Goal: Task Accomplishment & Management: Manage account settings

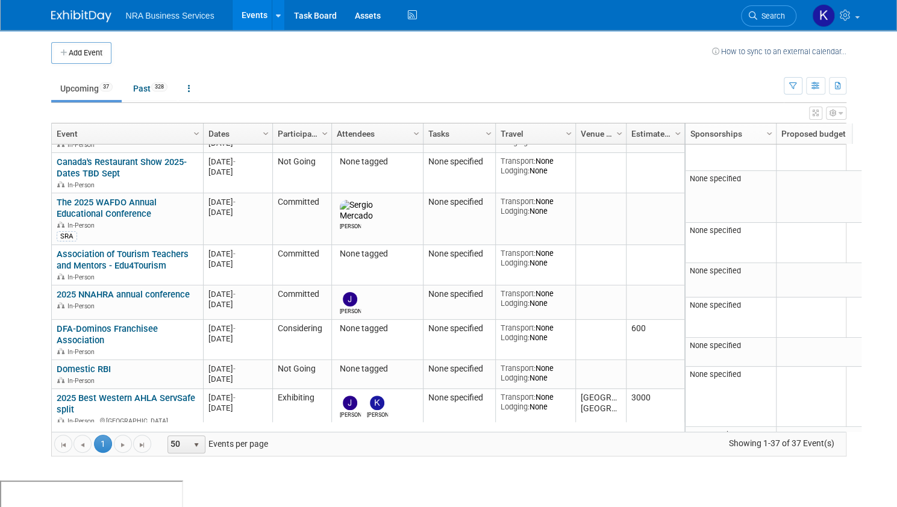
scroll to position [289, 0]
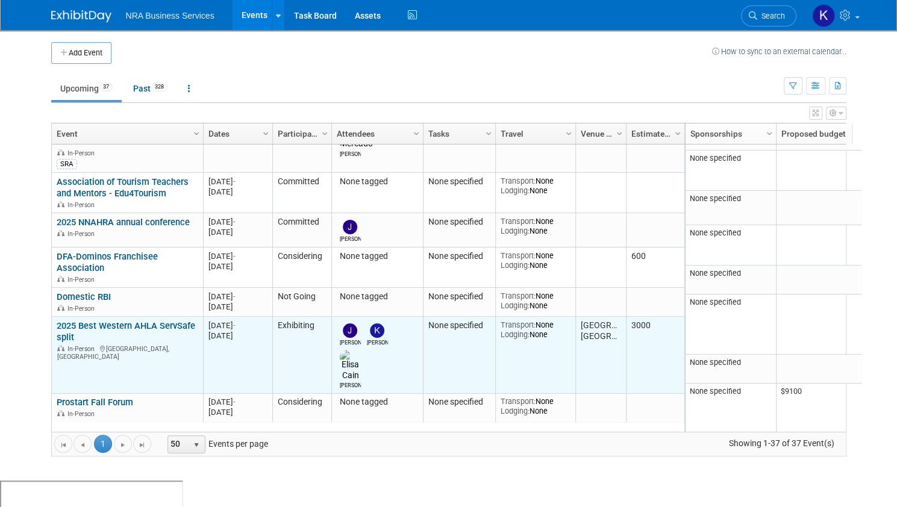
click at [113, 321] on link "2025 Best Western AHLA ServSafe split" at bounding box center [126, 332] width 139 height 22
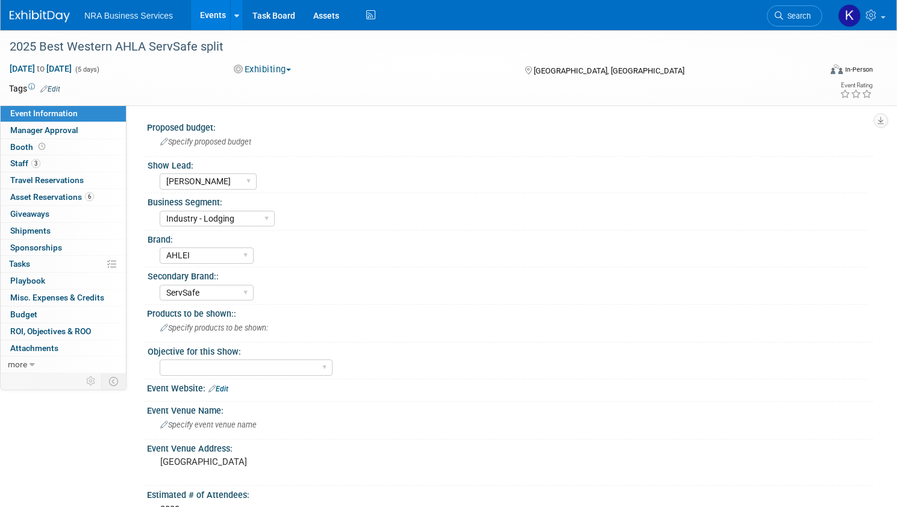
select select "[PERSON_NAME]"
select select "Industry - Lodging"
select select "AHLEI"
select select "ServSafe"
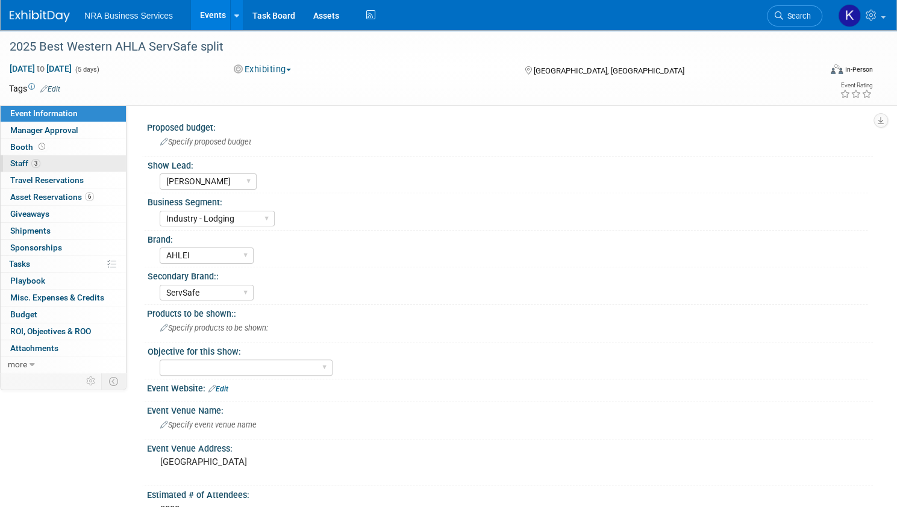
click at [87, 164] on link "3 Staff 3" at bounding box center [63, 163] width 125 height 16
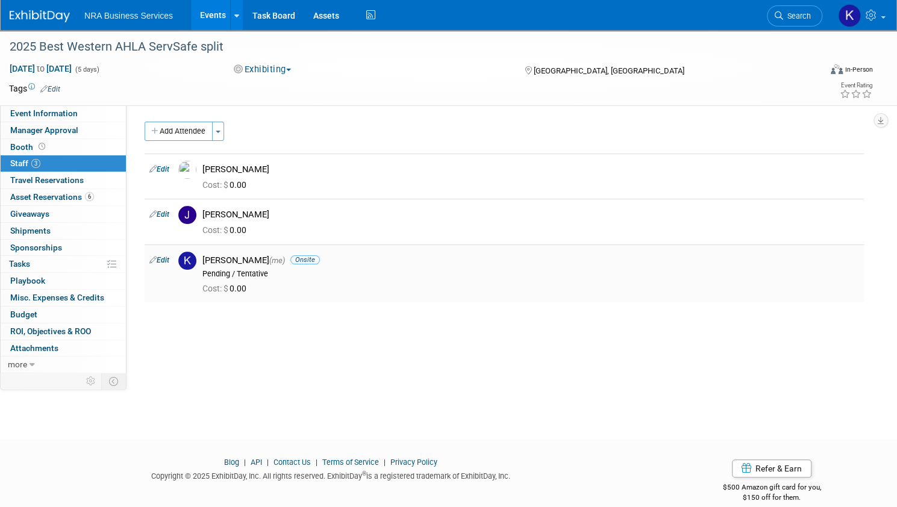
click at [169, 260] on link "Edit" at bounding box center [159, 260] width 20 height 8
select select "5cd568b5-73fe-4c60-a1a4-476bddc4061f"
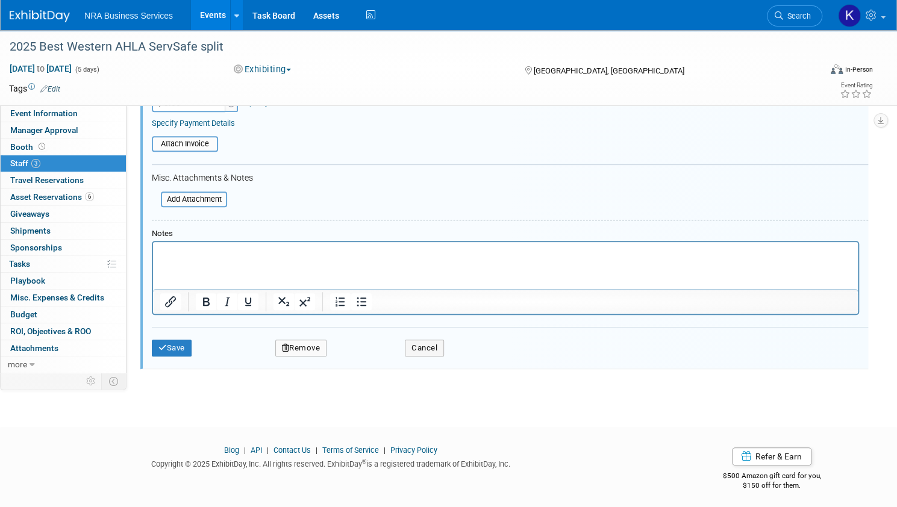
scroll to position [350, 0]
click at [327, 345] on button "Remove" at bounding box center [301, 345] width 52 height 17
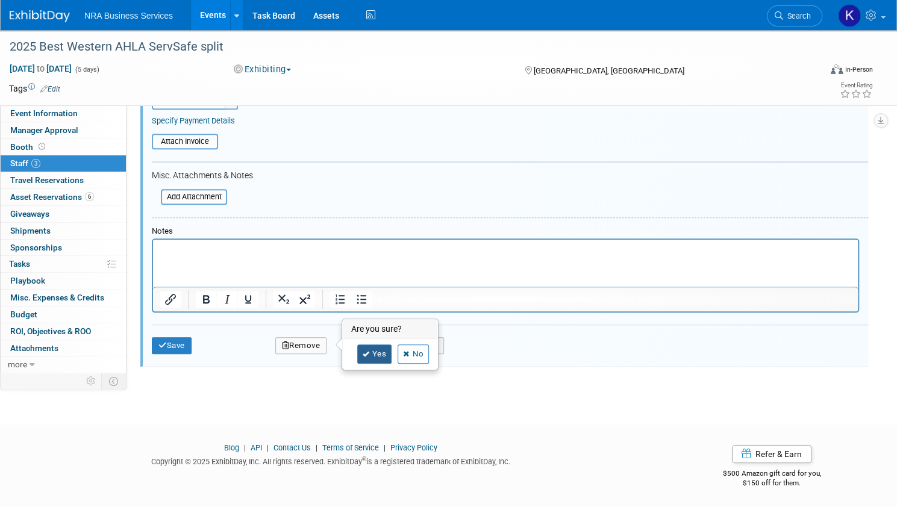
click at [392, 356] on link "Yes" at bounding box center [374, 354] width 35 height 19
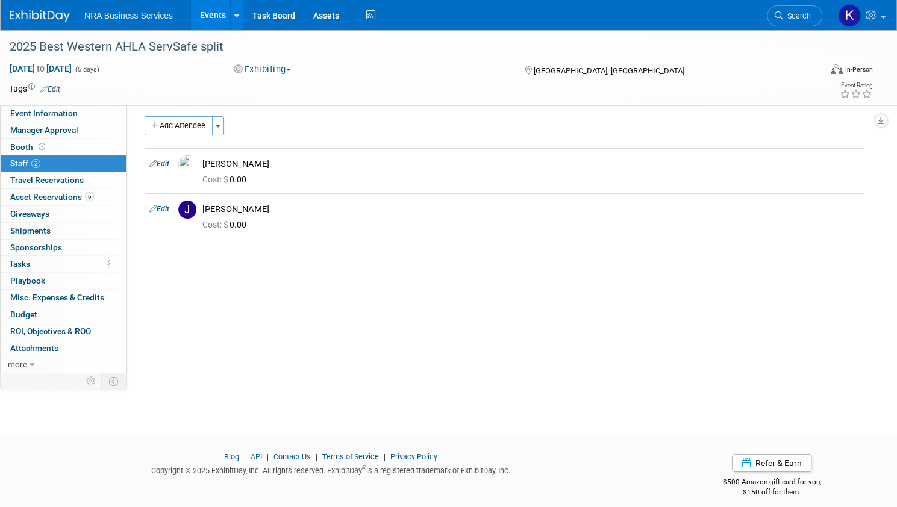
scroll to position [0, 0]
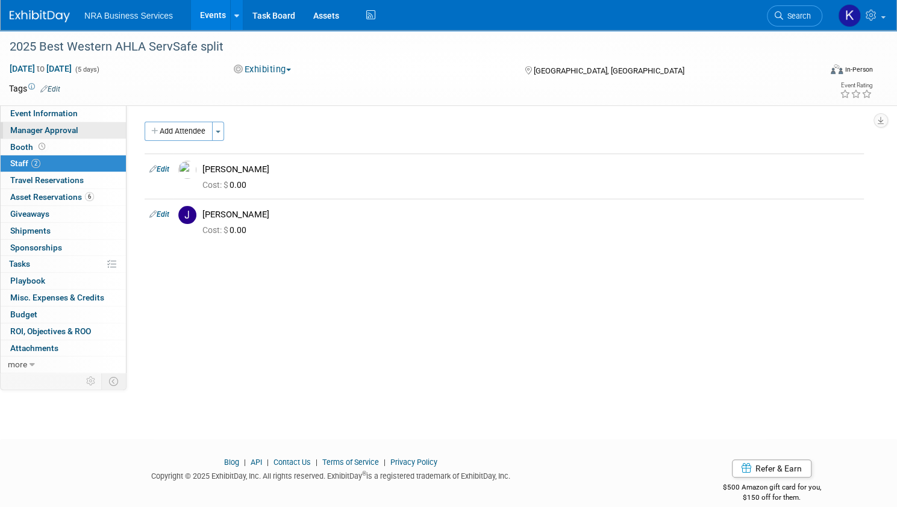
click at [78, 129] on span "Manager Approval" at bounding box center [44, 130] width 68 height 10
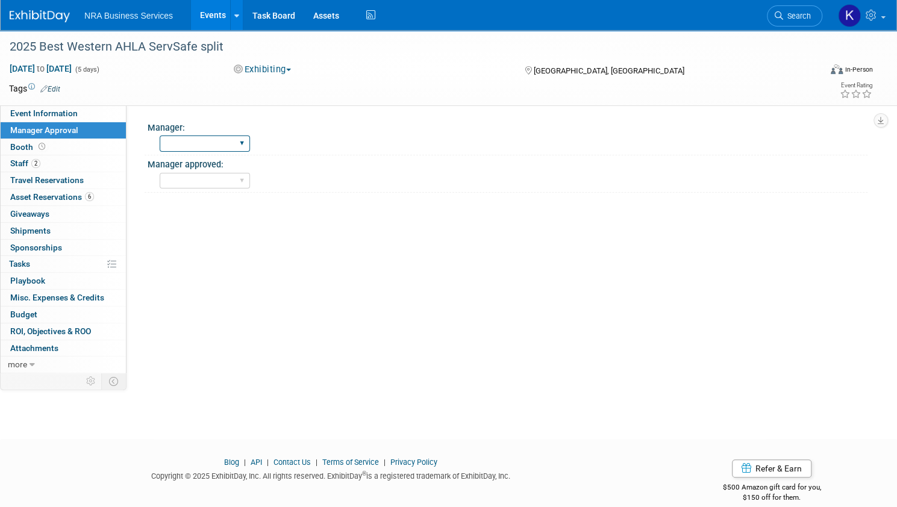
click at [250, 142] on select "Guy Kay Shane Alisha Ed Catherine V Sara B Eric w" at bounding box center [205, 144] width 90 height 16
select select "[PERSON_NAME]"
click at [201, 136] on select "Guy Kay Shane Alisha Ed Catherine V Sara B Eric w" at bounding box center [205, 144] width 90 height 16
click at [250, 181] on select "Yes No" at bounding box center [205, 181] width 90 height 16
select select "Yes"
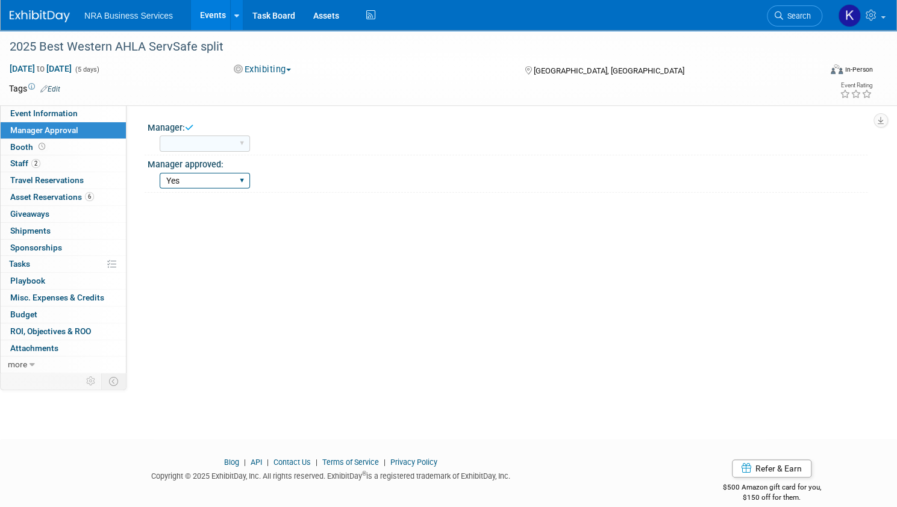
click at [201, 173] on select "Yes No" at bounding box center [205, 181] width 90 height 16
click at [78, 223] on link "0 Shipments 0" at bounding box center [63, 231] width 125 height 16
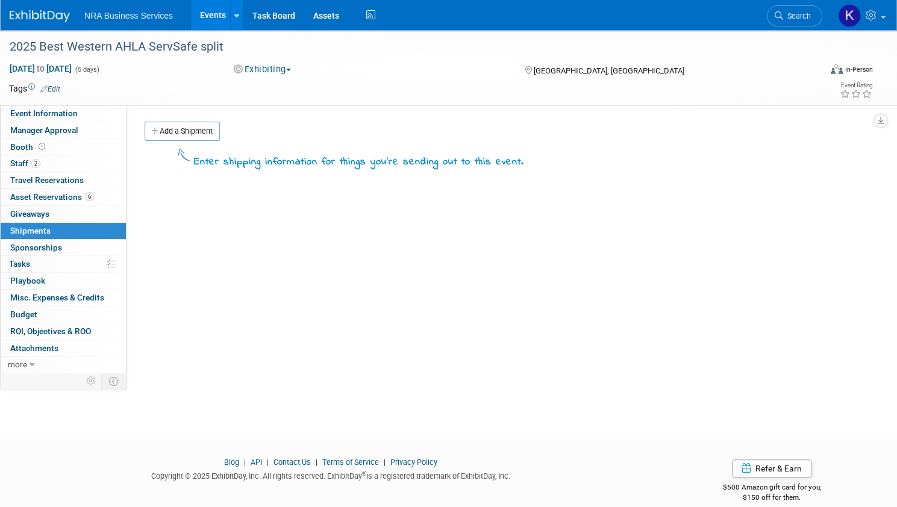
click at [235, 14] on link "Events" at bounding box center [213, 15] width 44 height 30
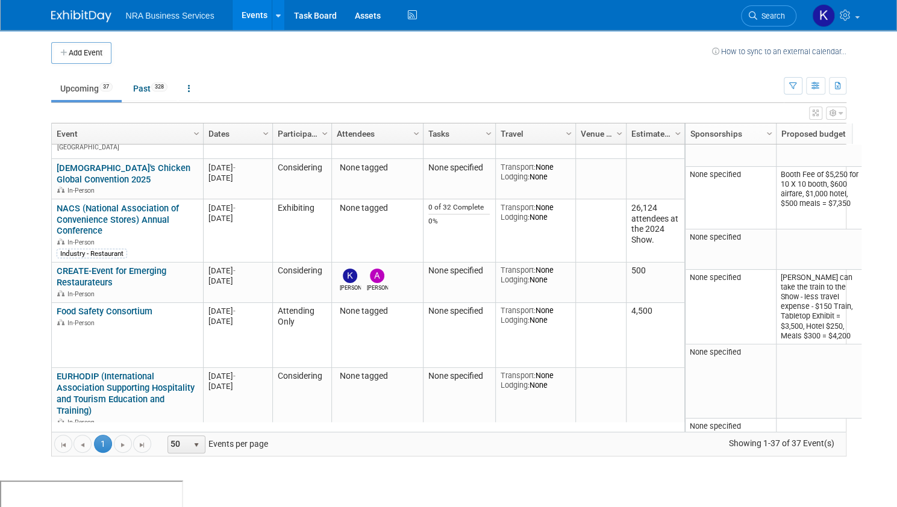
scroll to position [651, 0]
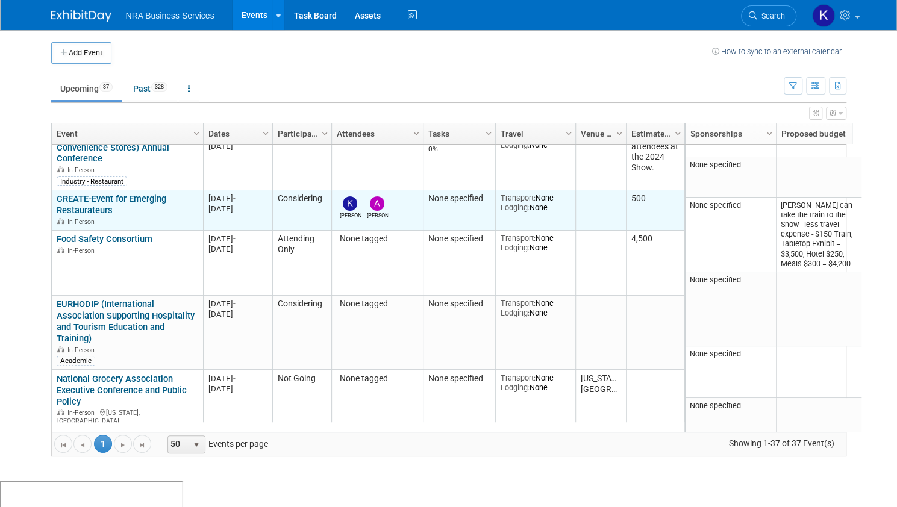
click at [109, 193] on link "CREATE-Event for Emerging Restaurateurs" at bounding box center [112, 204] width 110 height 22
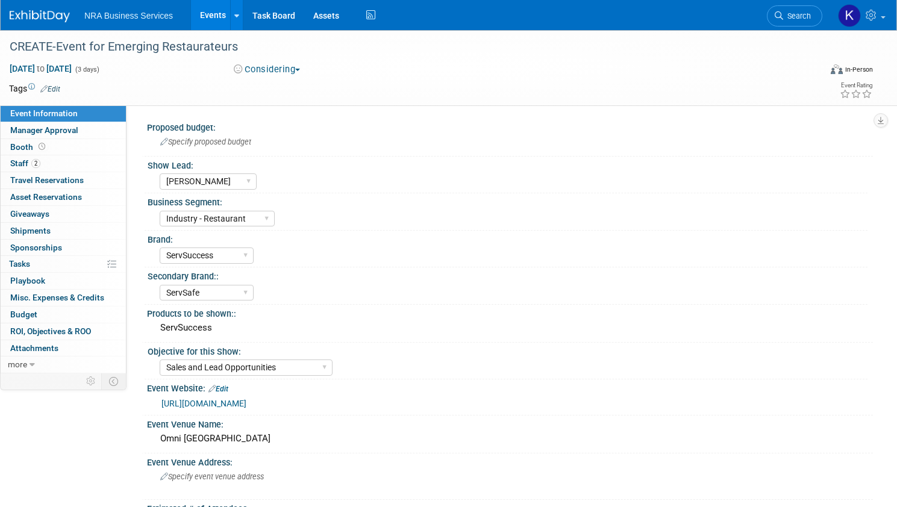
select select "Kay A"
select select "Industry - Restaurant"
select select "ServSuccess"
select select "ServSafe"
select select "Sales and Lead Opportunities"
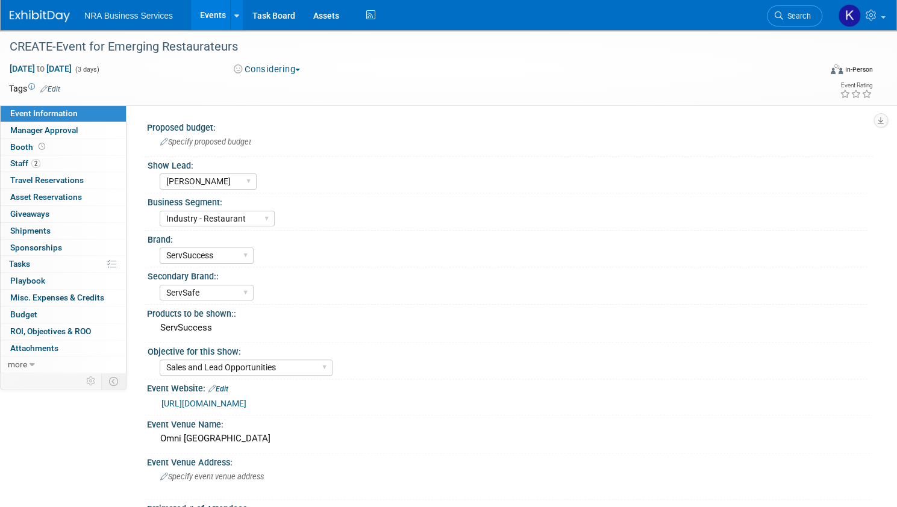
click at [305, 67] on button "Considering" at bounding box center [267, 69] width 75 height 13
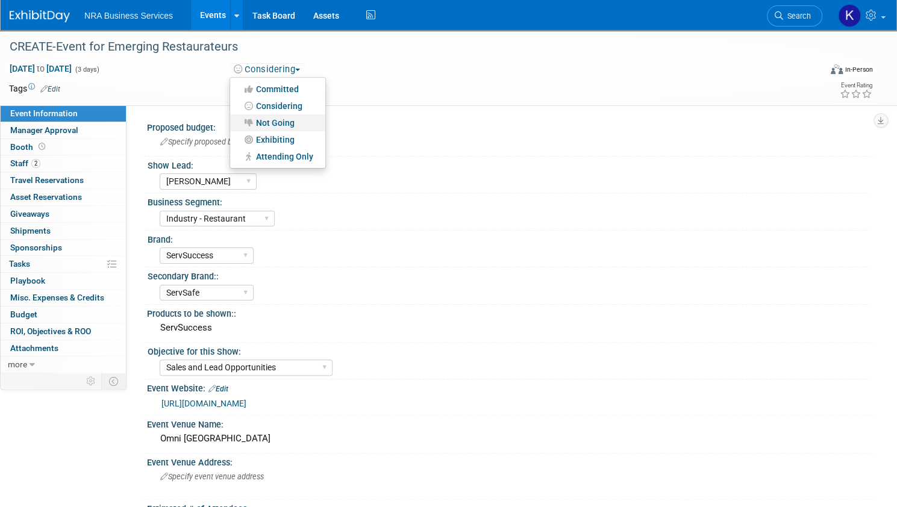
click at [281, 123] on link "Not Going" at bounding box center [277, 123] width 95 height 17
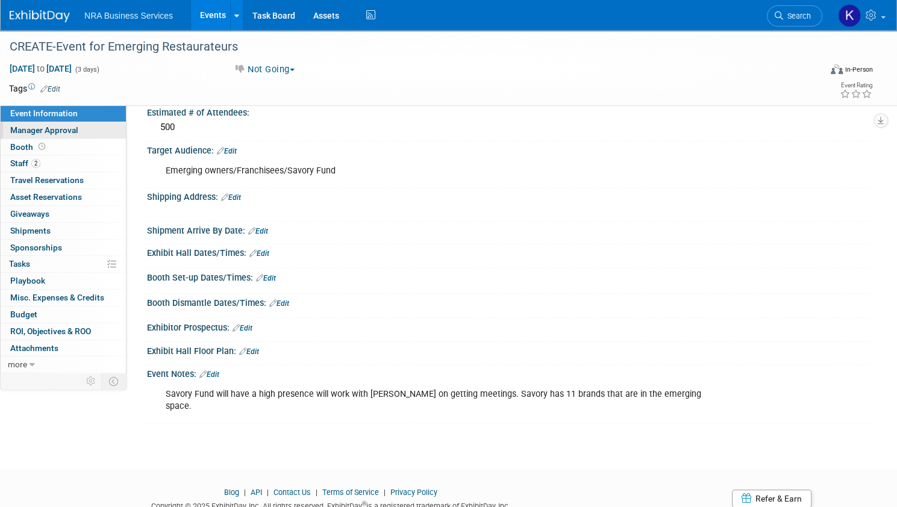
scroll to position [378, 0]
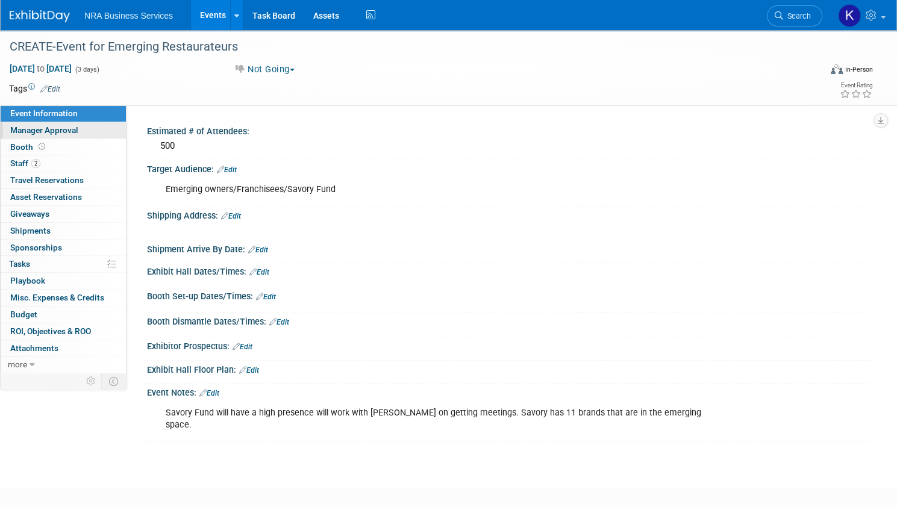
click at [76, 129] on span "Manager Approval" at bounding box center [44, 130] width 68 height 10
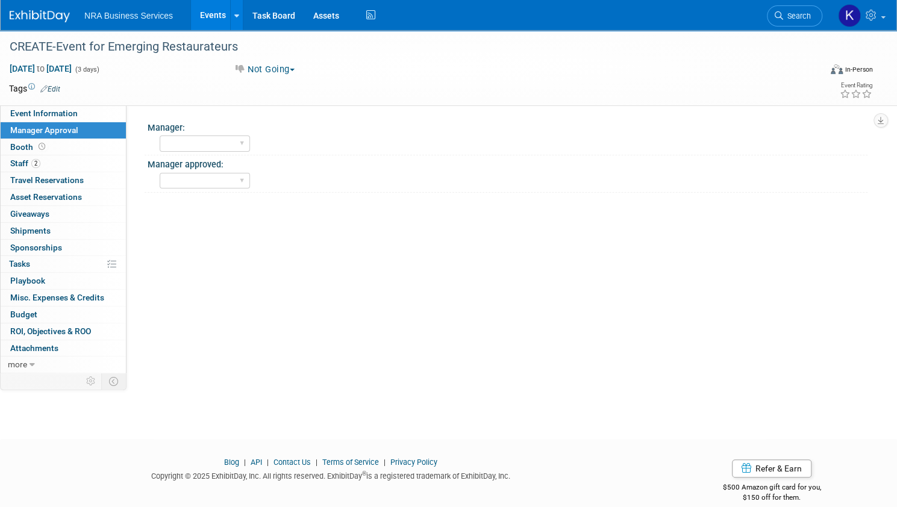
click at [235, 14] on link "Events" at bounding box center [213, 15] width 44 height 30
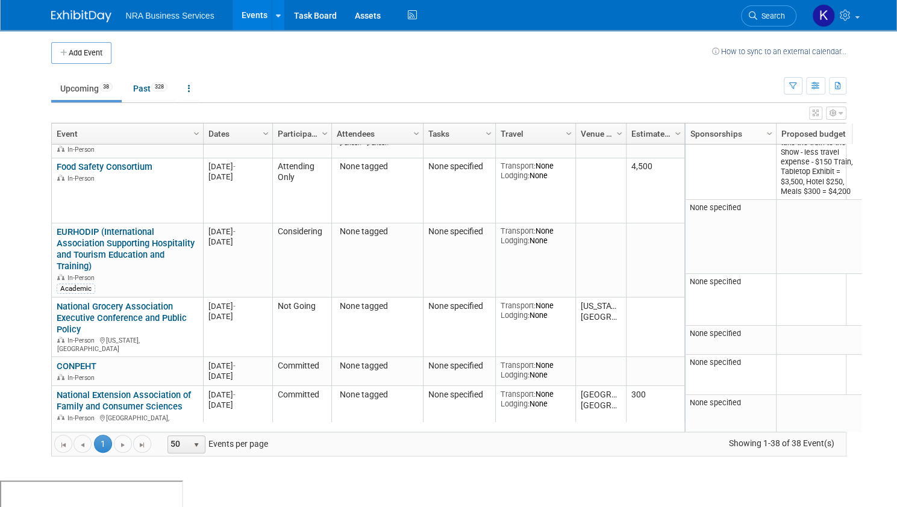
scroll to position [796, 0]
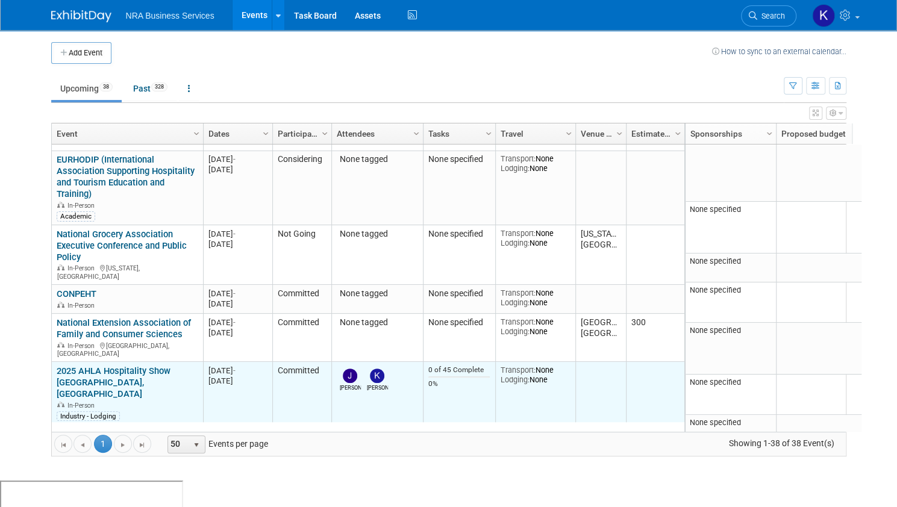
click at [90, 366] on link "2025 AHLA Hospitality Show [GEOGRAPHIC_DATA], [GEOGRAPHIC_DATA]" at bounding box center [114, 383] width 114 height 34
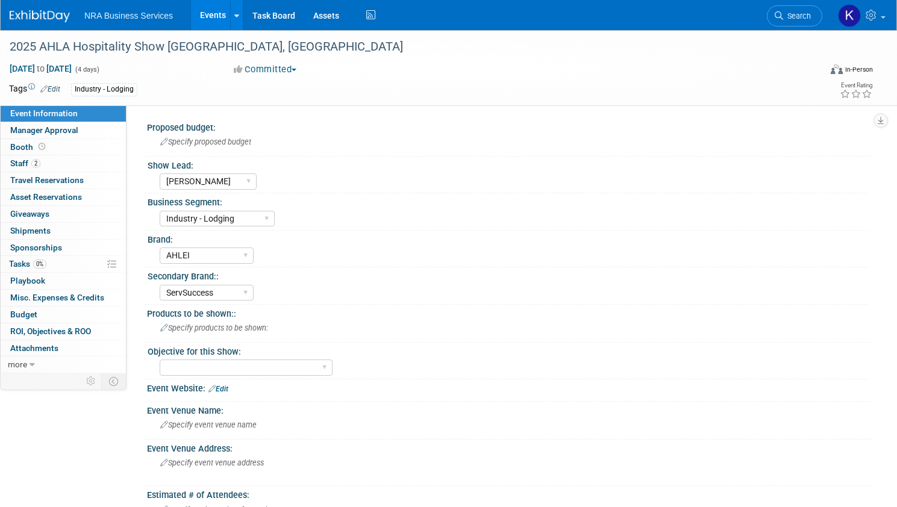
select select "Jennifer B"
select select "Industry - Lodging"
select select "AHLEI"
select select "ServSuccess"
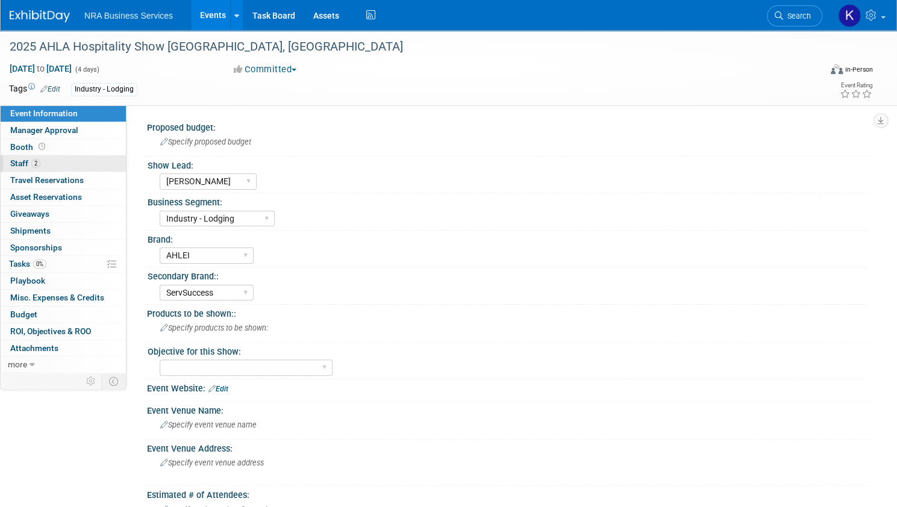
click at [40, 165] on span "Staff 2" at bounding box center [25, 164] width 30 height 10
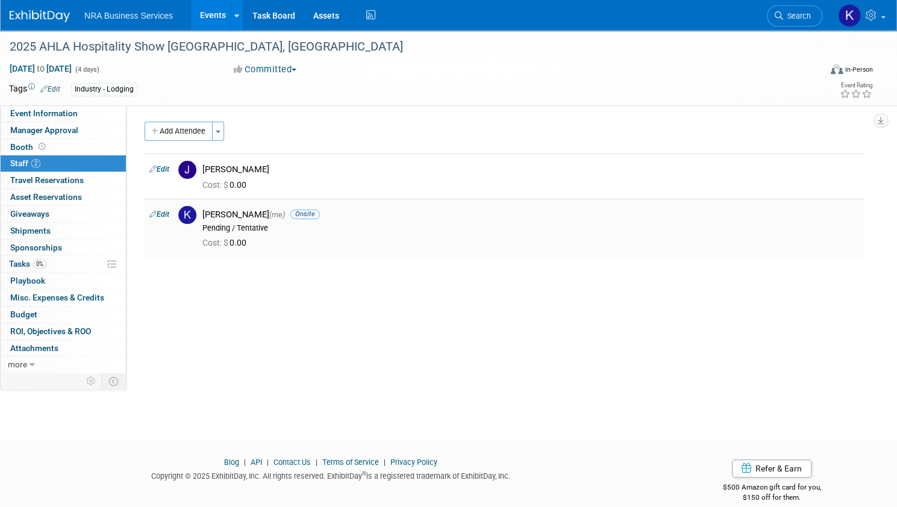
click at [169, 212] on link "Edit" at bounding box center [159, 214] width 20 height 8
select select "5cd568b5-73fe-4c60-a1a4-476bddc4061f"
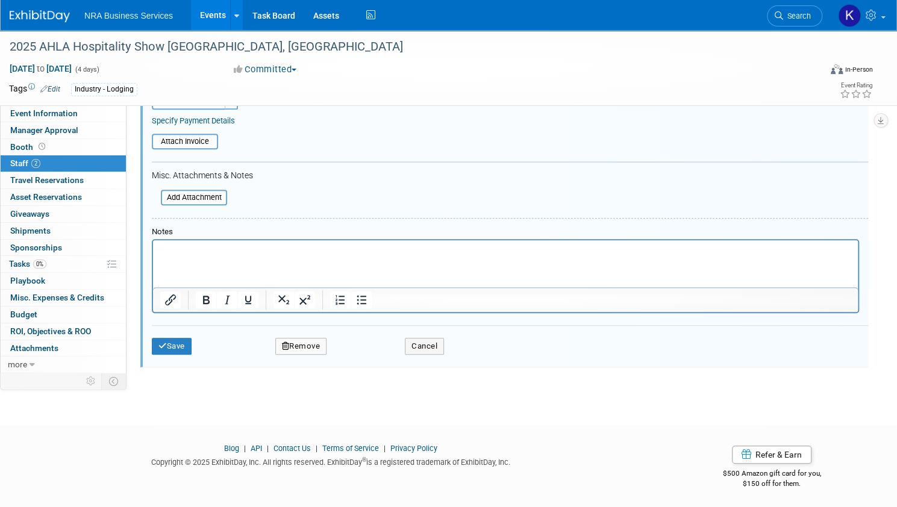
scroll to position [304, 0]
click at [327, 344] on button "Remove" at bounding box center [301, 346] width 52 height 17
click at [392, 353] on link "Yes" at bounding box center [374, 354] width 35 height 19
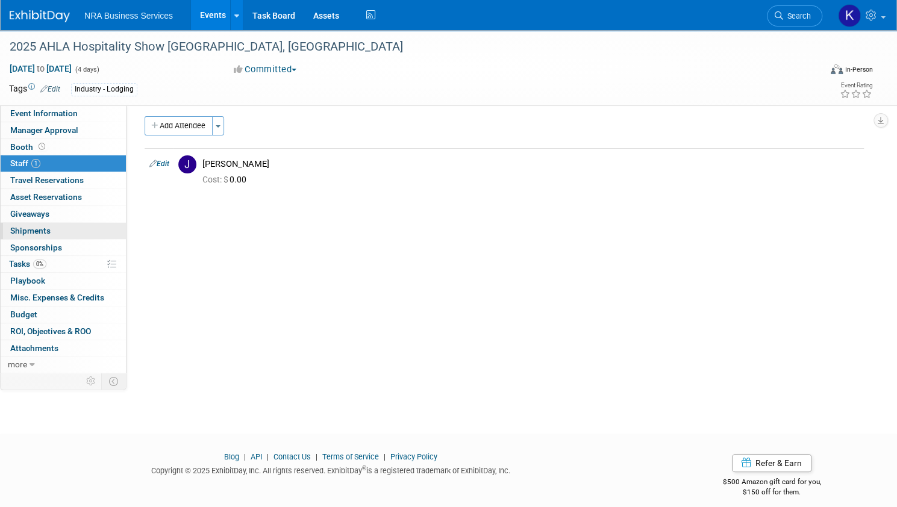
scroll to position [0, 0]
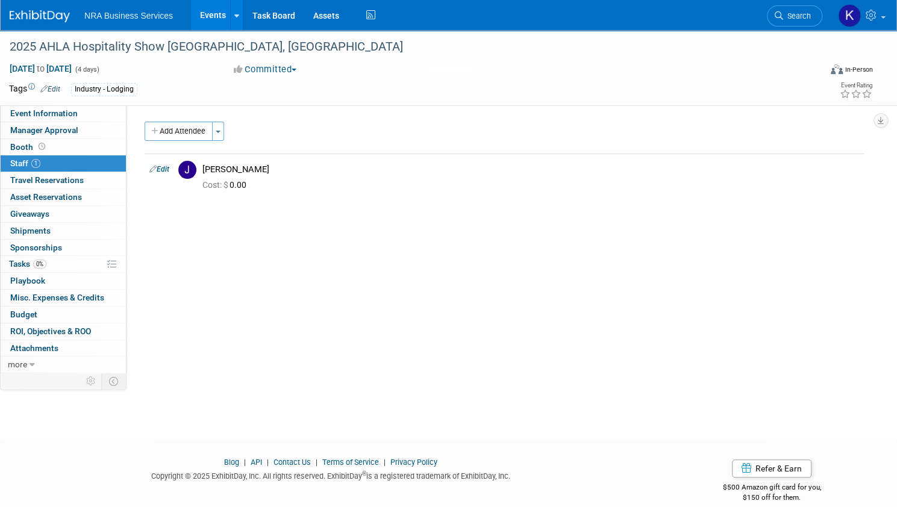
click at [235, 11] on link "Events" at bounding box center [213, 15] width 44 height 30
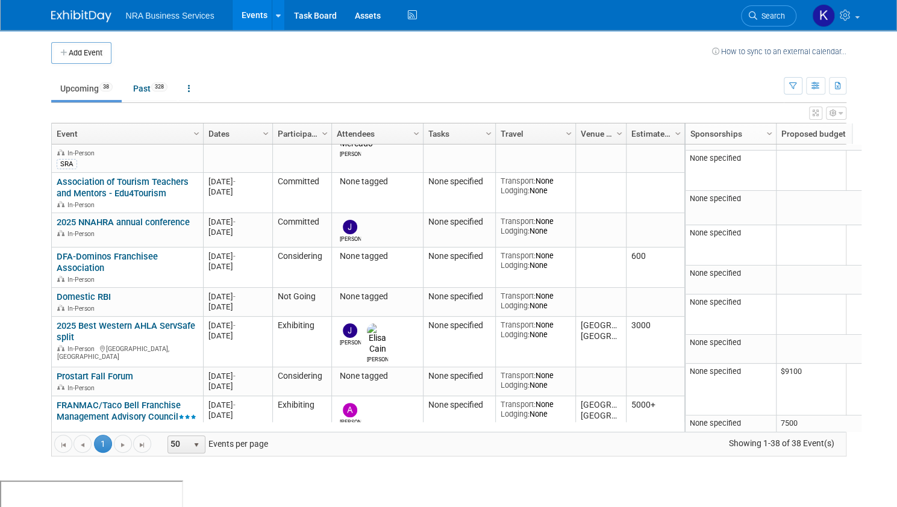
scroll to position [362, 0]
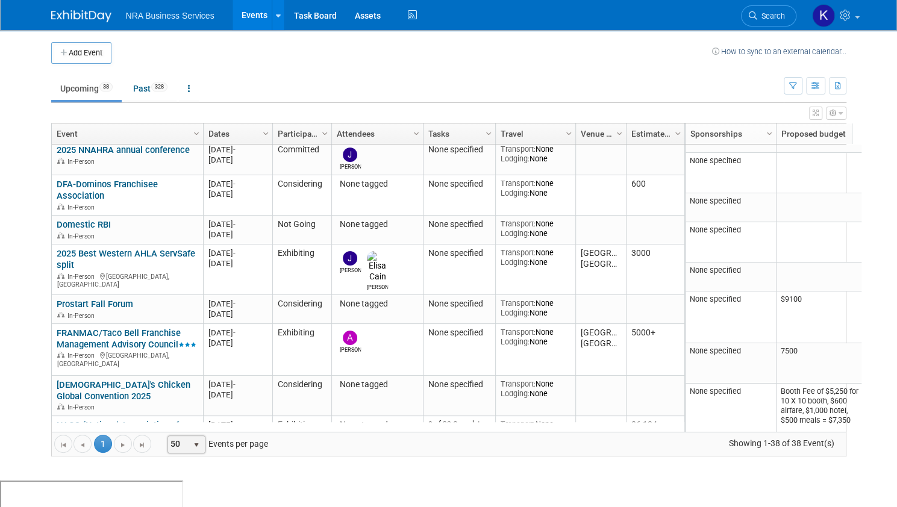
click at [189, 444] on span "select" at bounding box center [197, 444] width 16 height 17
click at [164, 426] on li "100" at bounding box center [176, 426] width 35 height 16
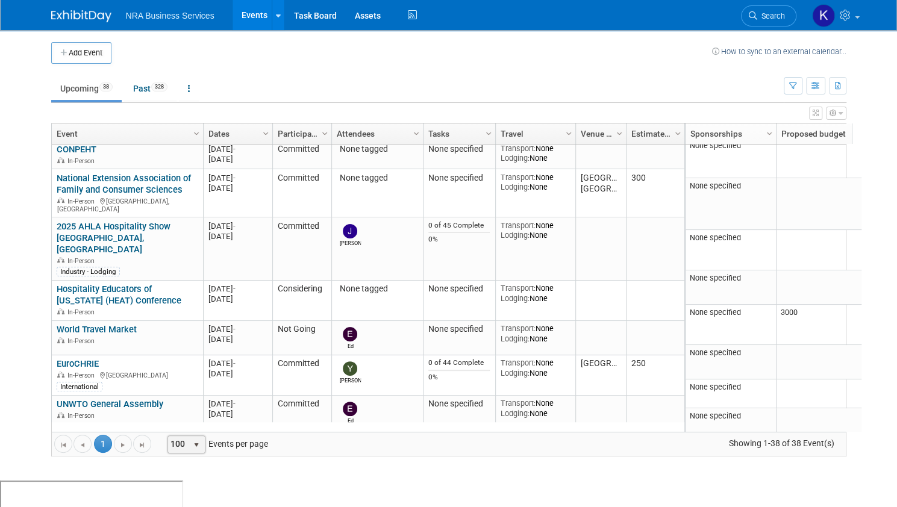
scroll to position [1012, 0]
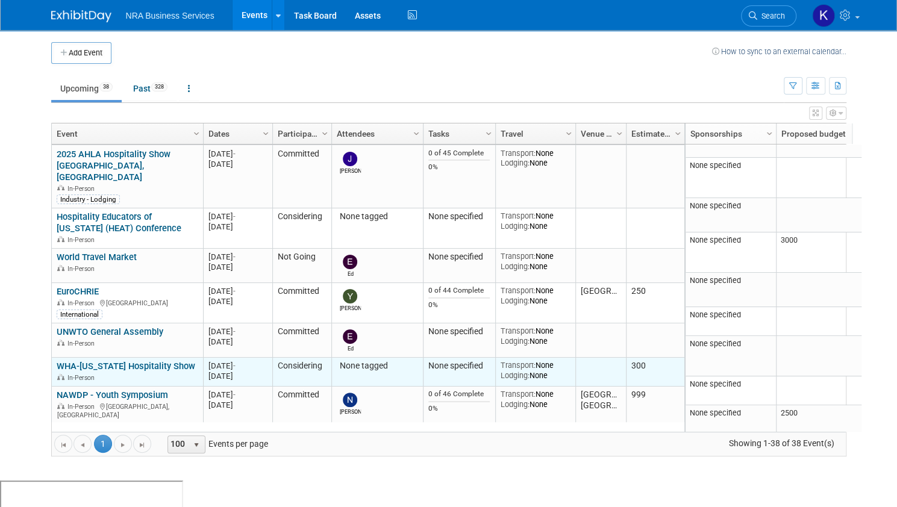
click at [135, 361] on link "WHA-[US_STATE] Hospitality Show" at bounding box center [126, 366] width 139 height 11
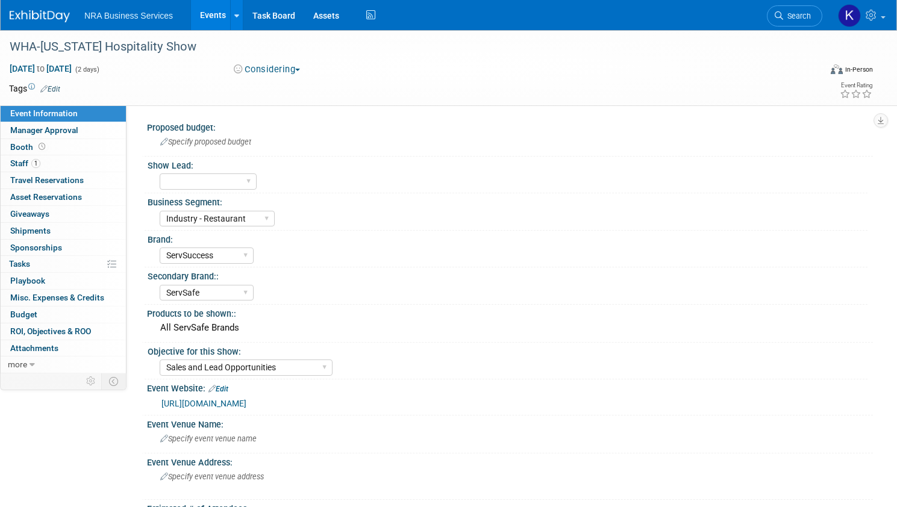
select select "Industry - Restaurant"
select select "ServSuccess"
select select "ServSafe"
select select "Sales and Lead Opportunities"
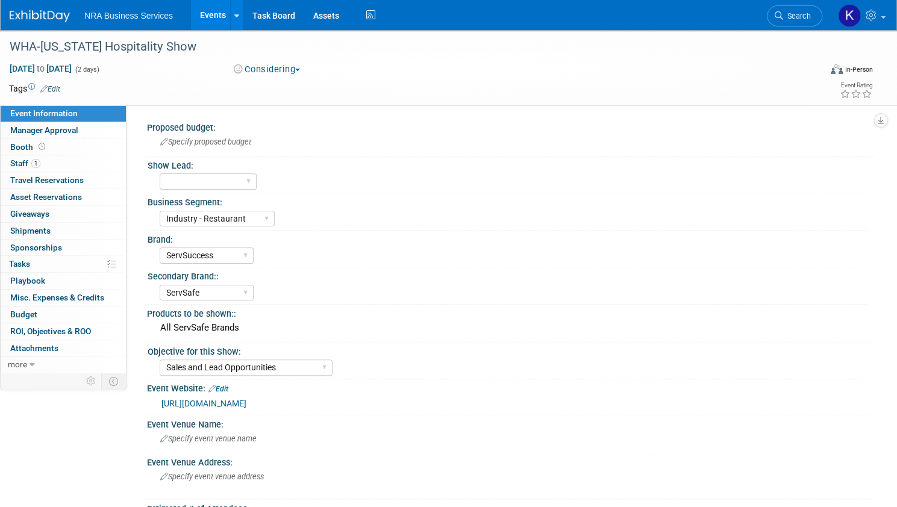
click at [305, 69] on button "Considering" at bounding box center [267, 69] width 75 height 13
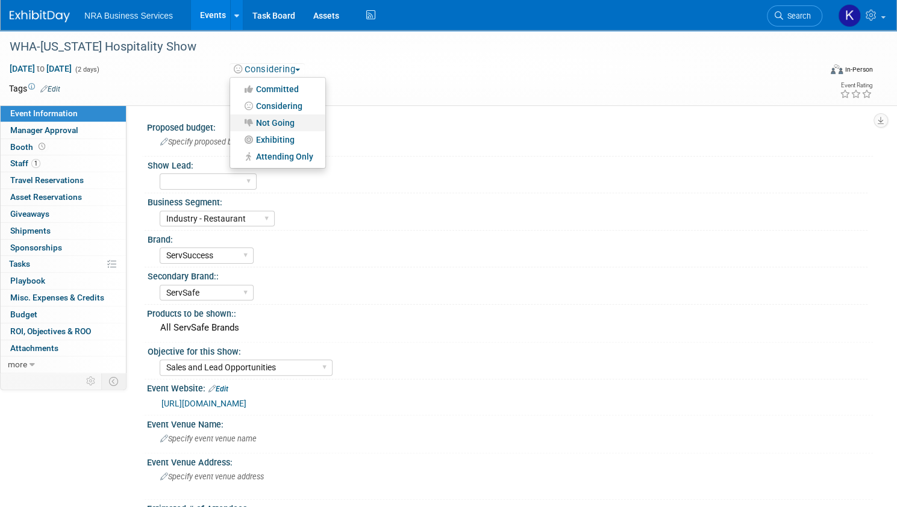
click at [301, 120] on link "Not Going" at bounding box center [277, 123] width 95 height 17
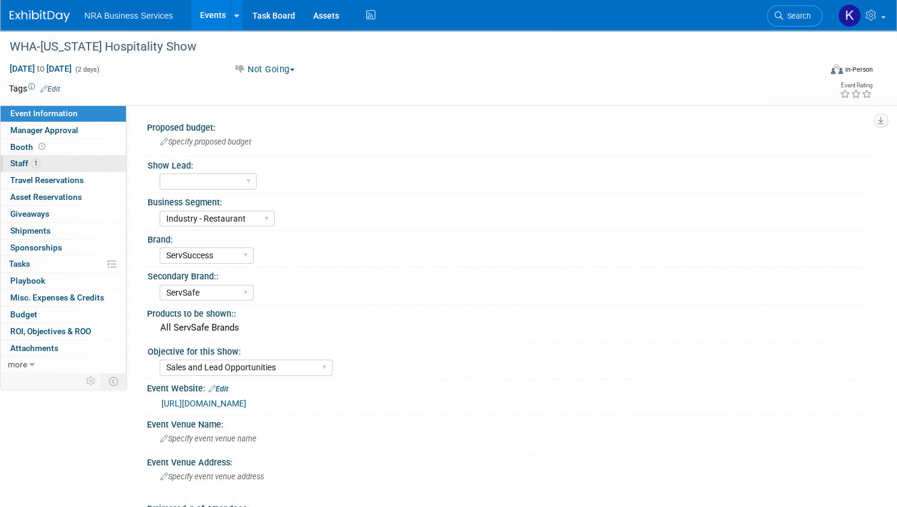
click at [40, 163] on span "Staff 1" at bounding box center [25, 164] width 30 height 10
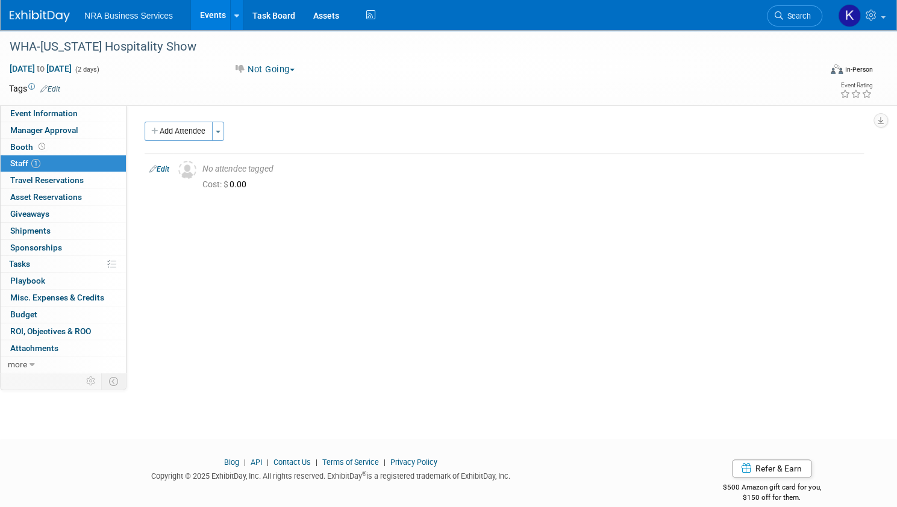
click at [235, 10] on link "Events" at bounding box center [213, 15] width 44 height 30
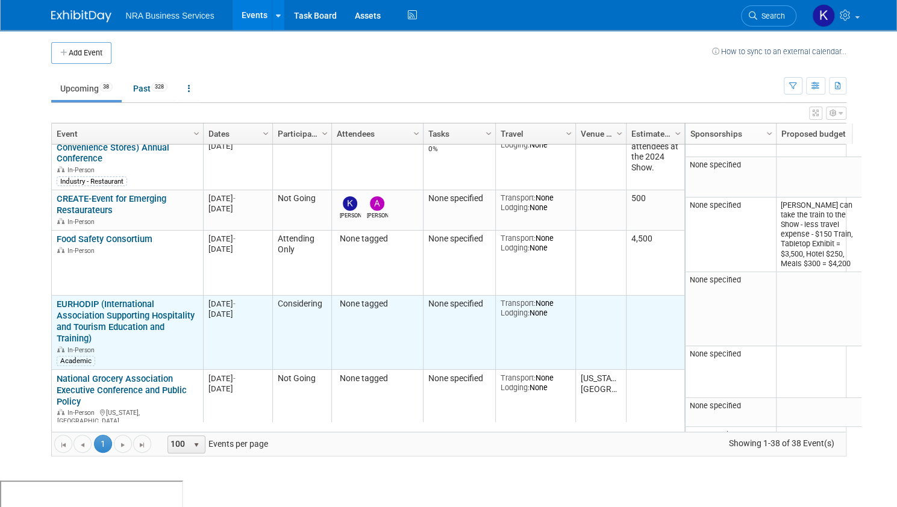
scroll to position [723, 0]
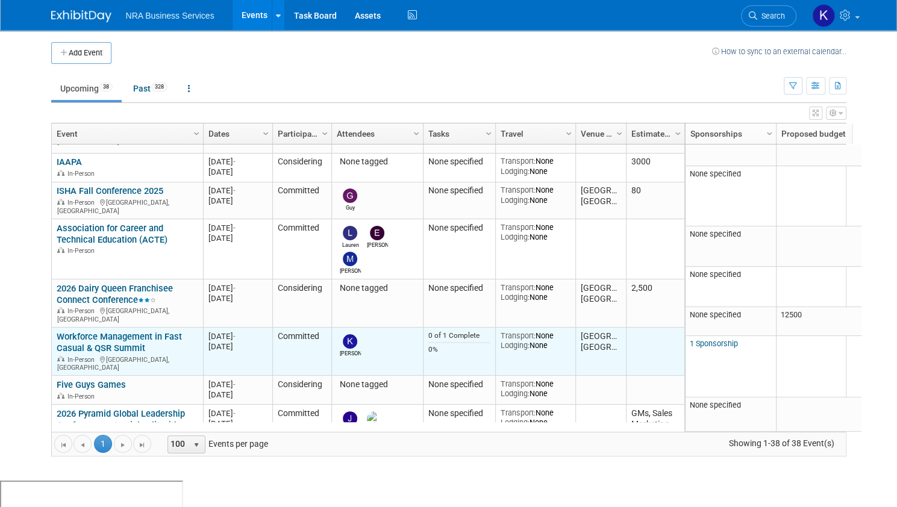
click at [77, 331] on link "Workforce Management in Fast Casual & QSR Summit" at bounding box center [119, 342] width 125 height 22
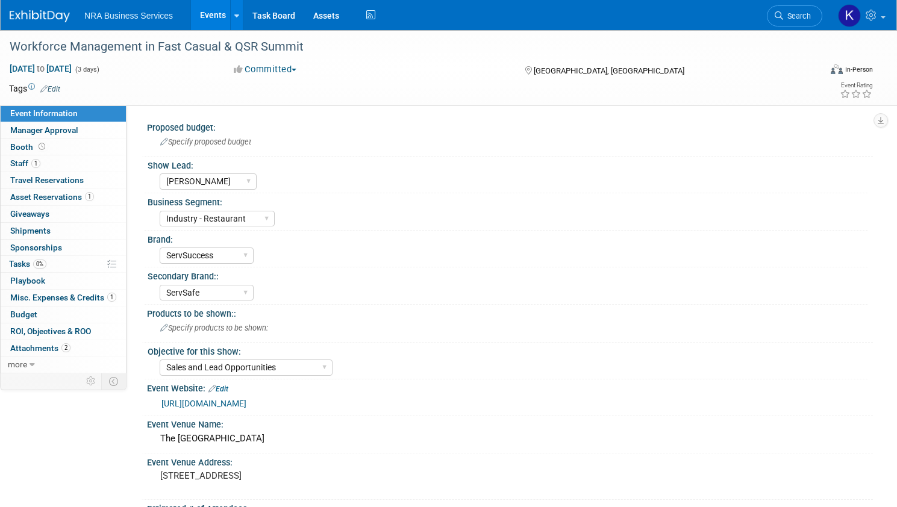
select select "[PERSON_NAME]"
select select "Industry - Restaurant"
select select "ServSuccess"
select select "ServSafe"
select select "Sales and Lead Opportunities"
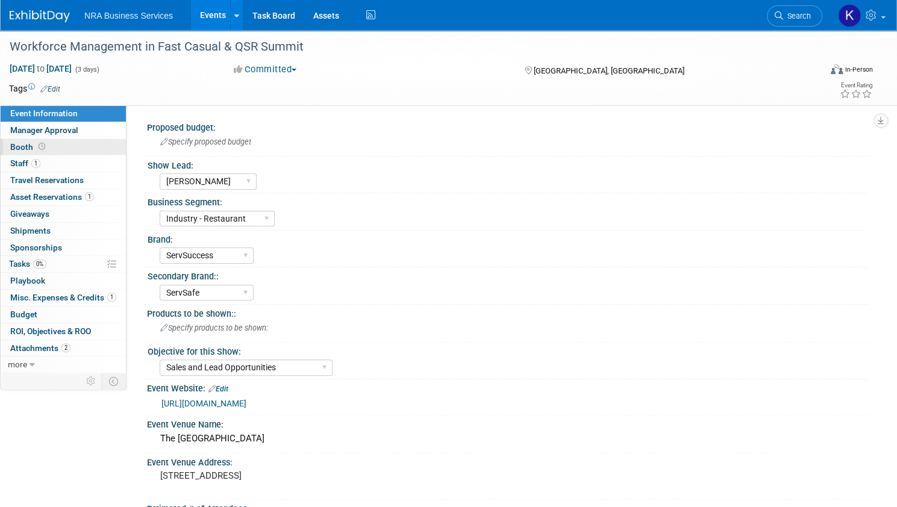
click at [48, 143] on span "Booth" at bounding box center [28, 147] width 37 height 10
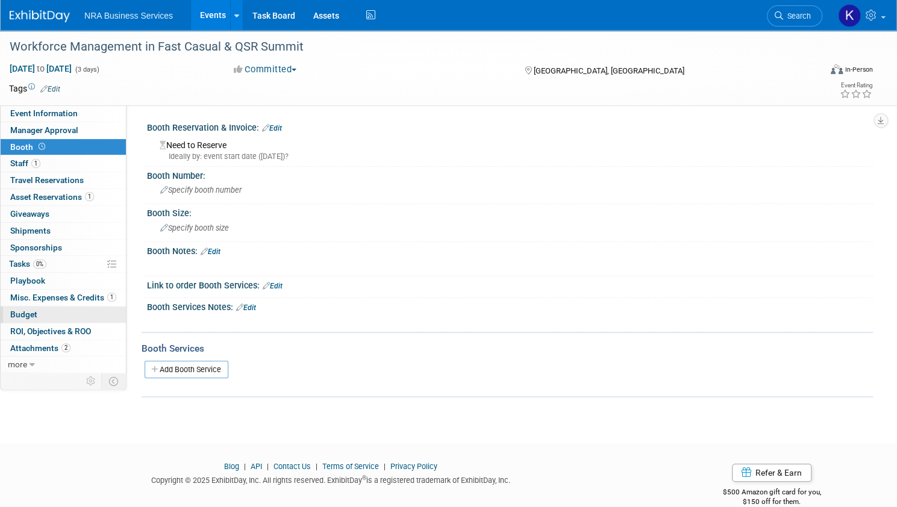
click at [37, 310] on span "Budget" at bounding box center [23, 315] width 27 height 10
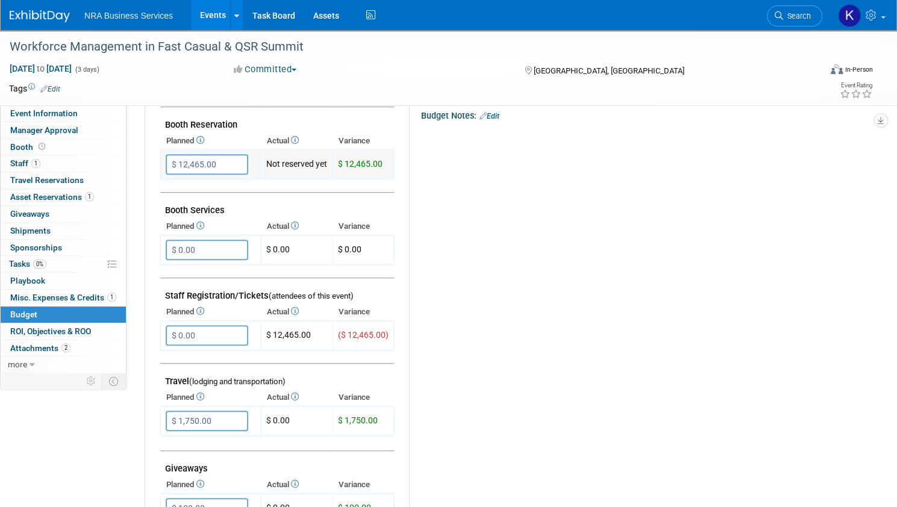
scroll to position [241, 0]
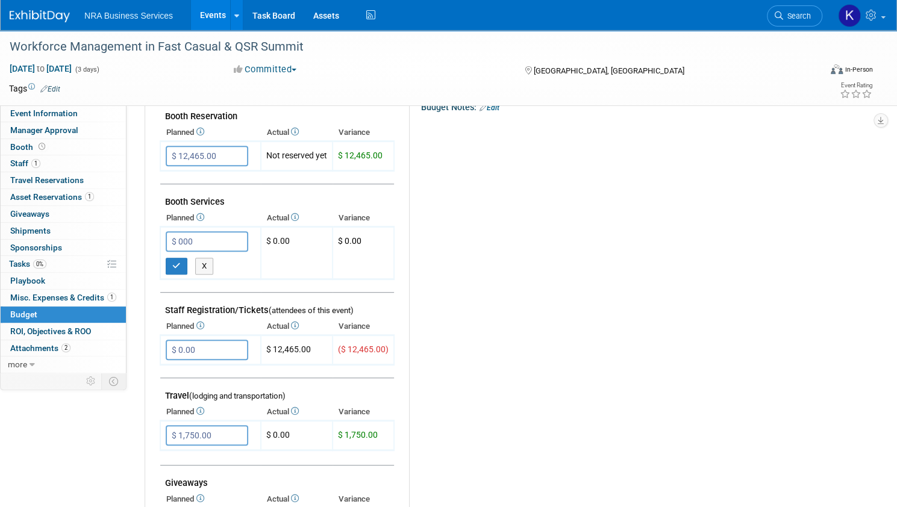
drag, startPoint x: 253, startPoint y: 243, endPoint x: 198, endPoint y: 236, distance: 55.9
click at [198, 236] on div "Exhibit Budget (for this event) [GEOGRAPHIC_DATA]" at bounding box center [504, 466] width 719 height 813
click at [224, 239] on input "$ 000" at bounding box center [207, 241] width 83 height 20
type input "$ 400.00"
click at [187, 263] on button "button" at bounding box center [177, 266] width 22 height 17
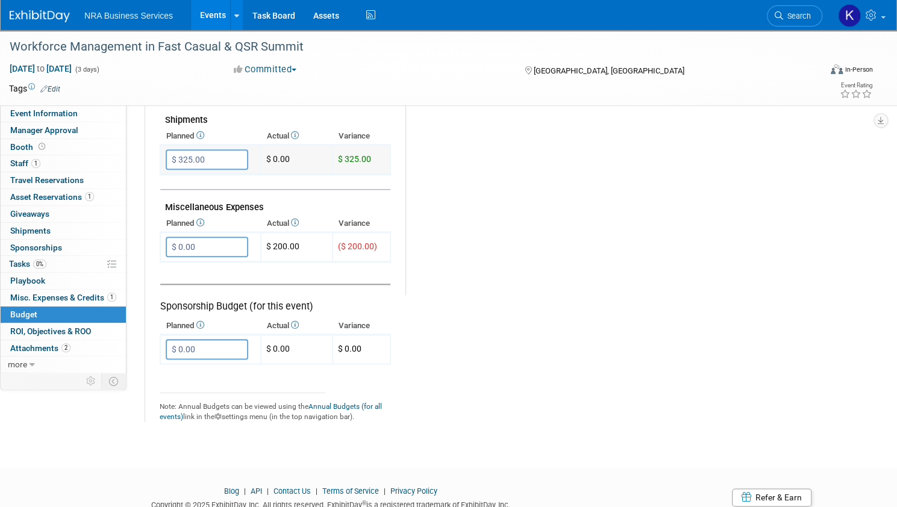
scroll to position [650, 0]
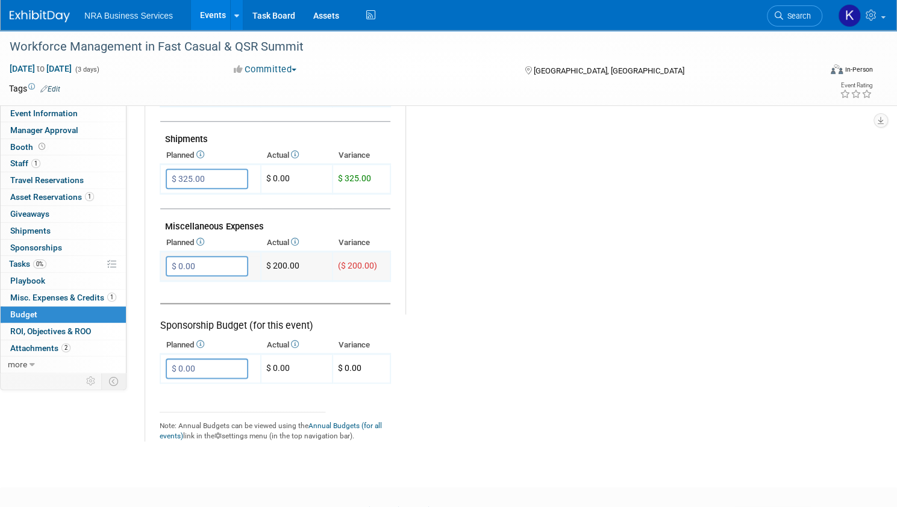
click at [234, 262] on input "$ 0.00" at bounding box center [207, 266] width 83 height 20
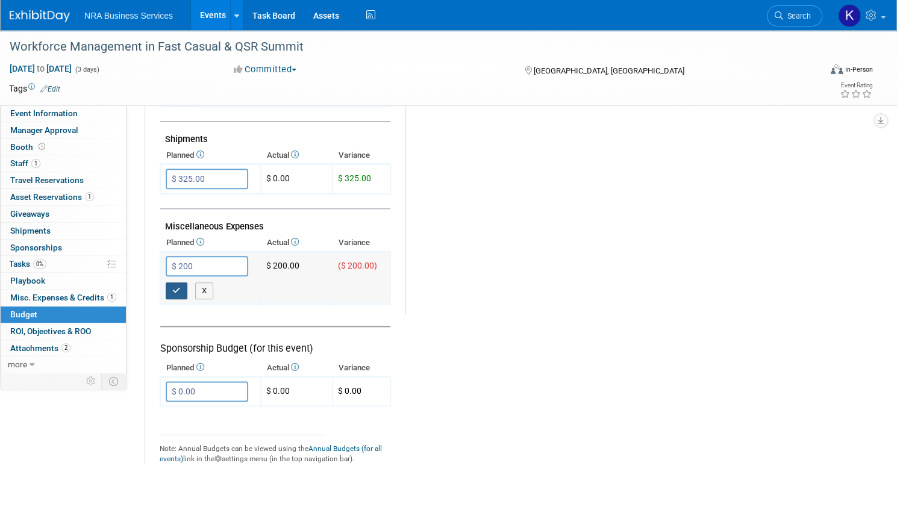
type input "$ 200.00"
click at [181, 287] on icon "button" at bounding box center [176, 291] width 8 height 8
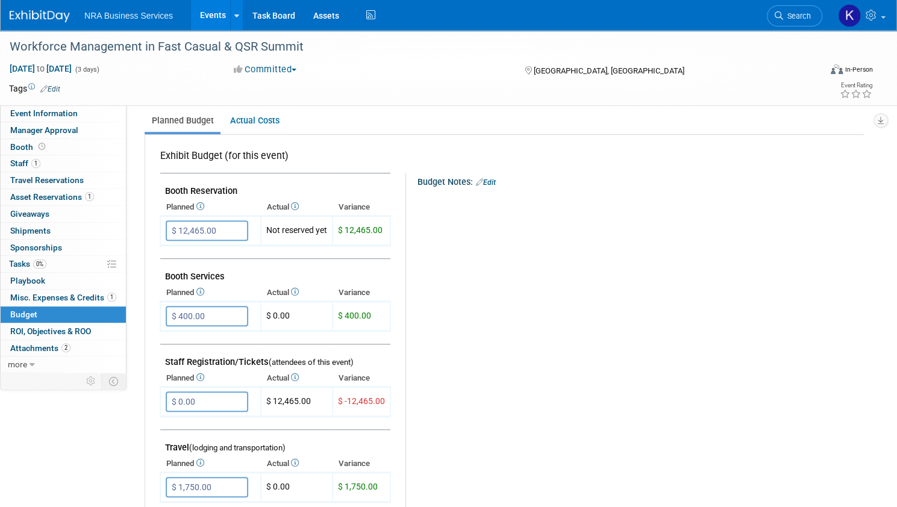
scroll to position [168, 0]
click at [91, 328] on span "ROI, Objectives & ROO 0" at bounding box center [50, 332] width 81 height 10
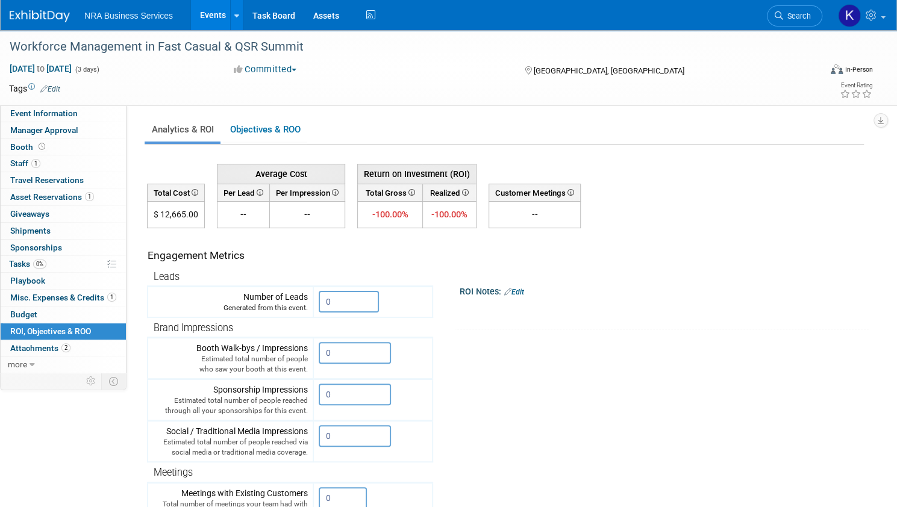
click at [235, 16] on link "Events" at bounding box center [213, 15] width 44 height 30
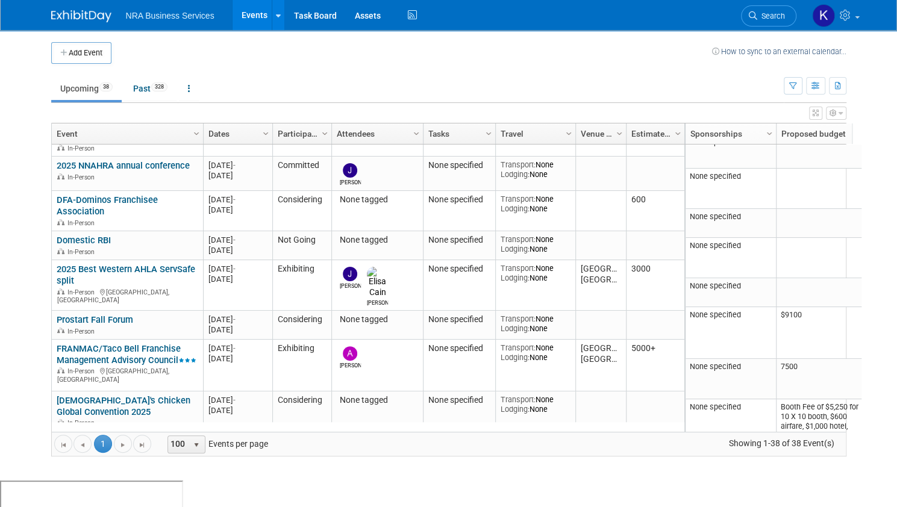
scroll to position [274, 0]
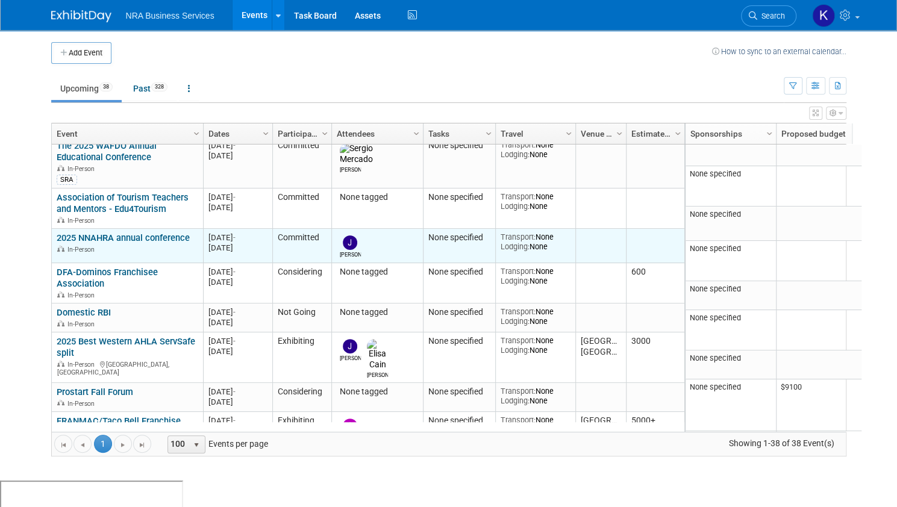
click at [86, 233] on link "2025 NNAHRA annual conference" at bounding box center [123, 238] width 133 height 11
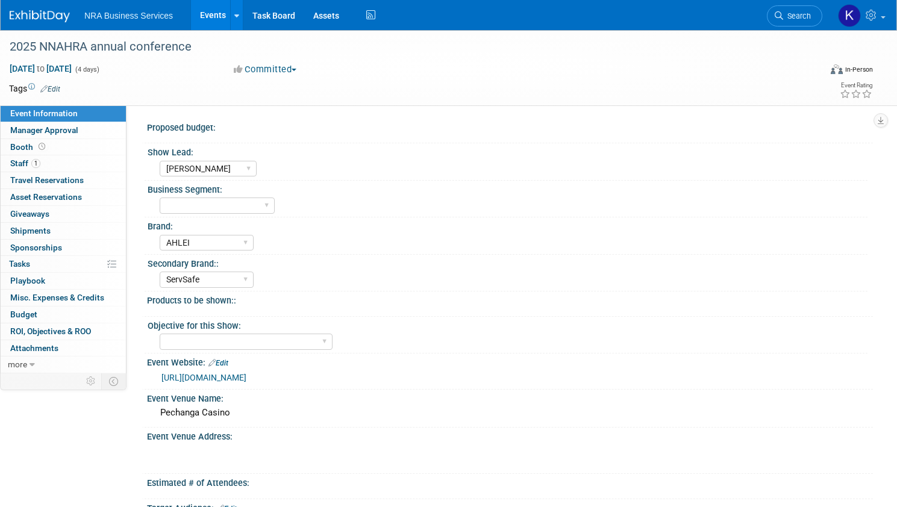
select select "[PERSON_NAME]"
select select "AHLEI"
select select "ServSafe"
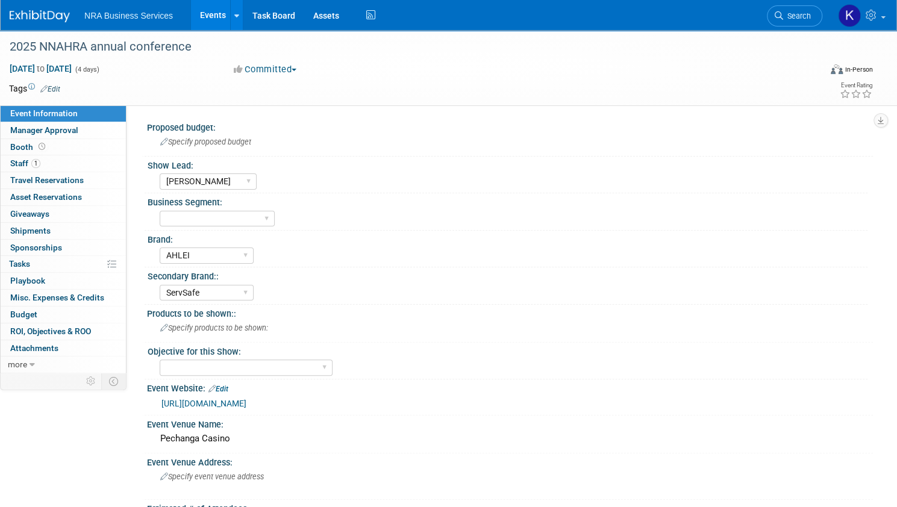
click at [301, 69] on button "Committed" at bounding box center [266, 69] width 72 height 13
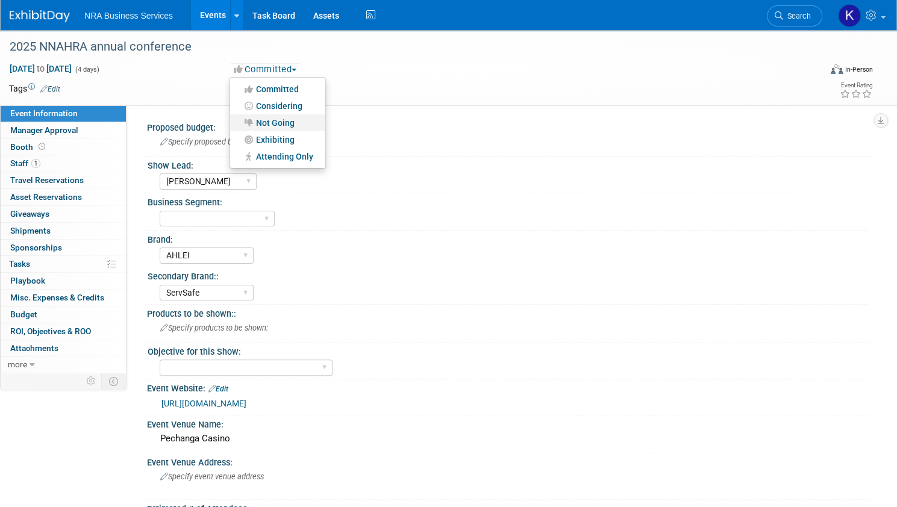
click at [301, 121] on link "Not Going" at bounding box center [277, 123] width 95 height 17
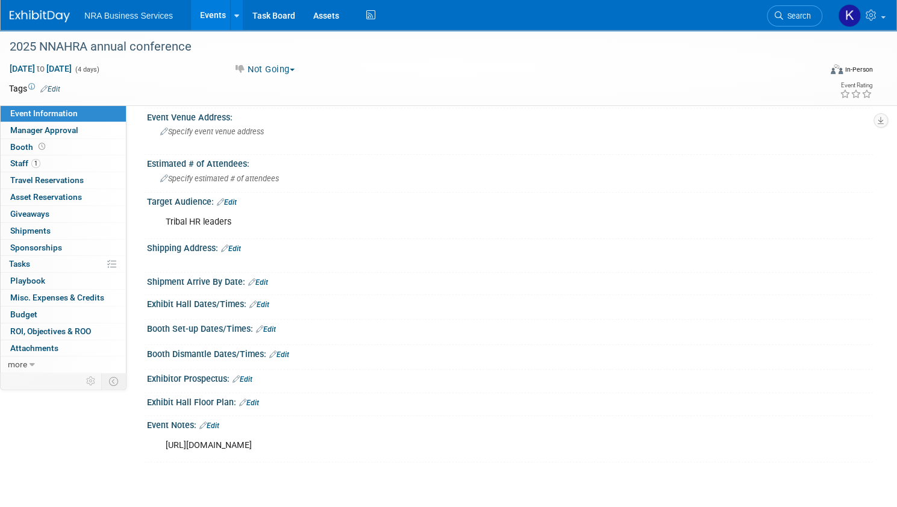
scroll to position [426, 0]
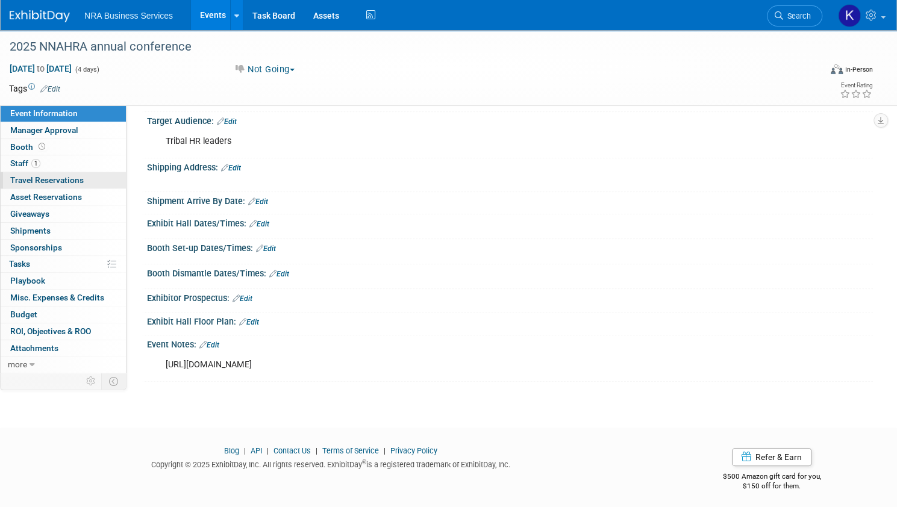
click at [84, 176] on span "Travel Reservations 0" at bounding box center [47, 180] width 74 height 10
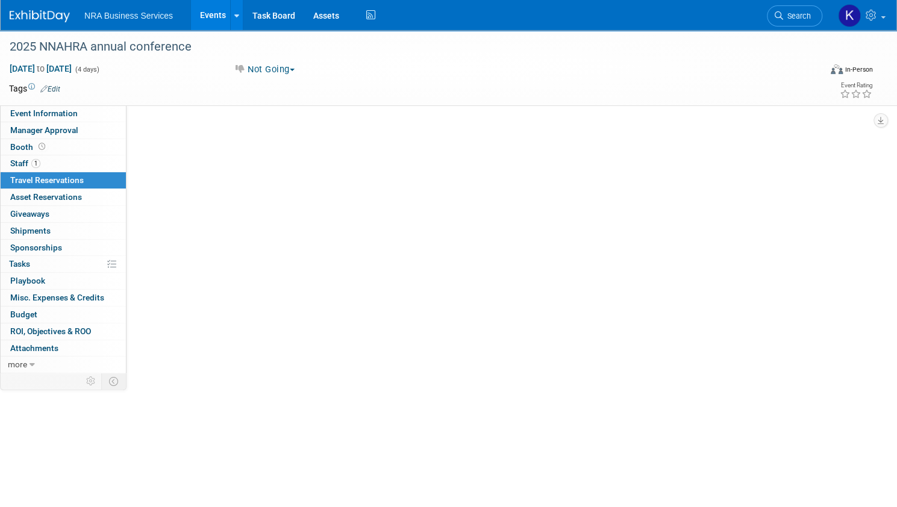
scroll to position [131, 0]
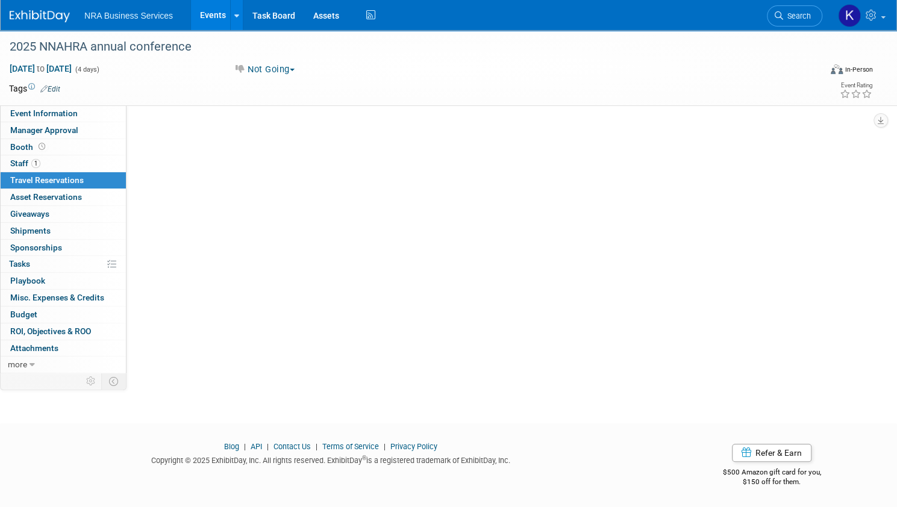
click at [235, 17] on link "Events" at bounding box center [213, 15] width 44 height 30
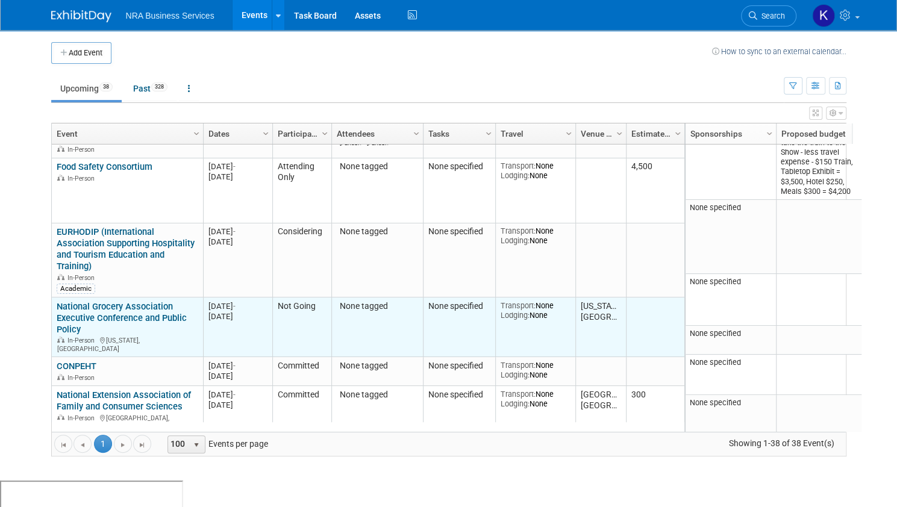
scroll to position [796, 0]
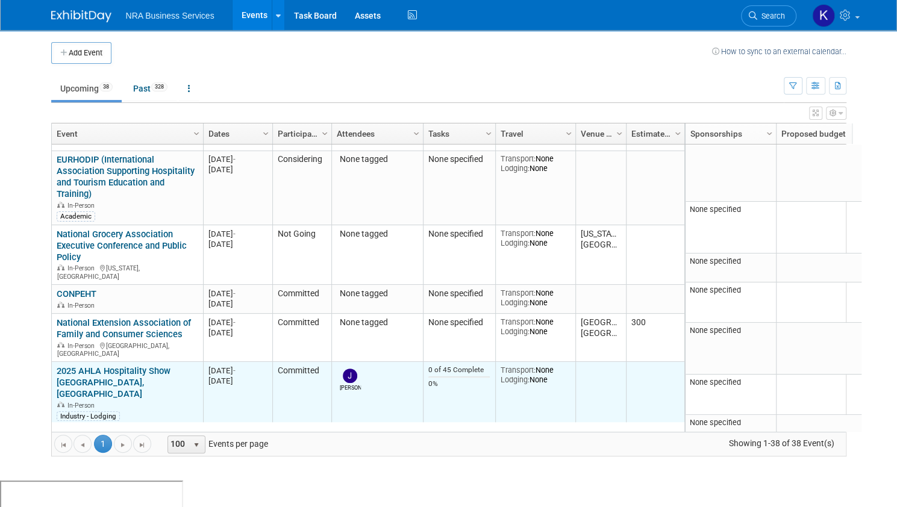
click at [139, 366] on link "2025 AHLA Hospitality Show [GEOGRAPHIC_DATA], [GEOGRAPHIC_DATA]" at bounding box center [114, 383] width 114 height 34
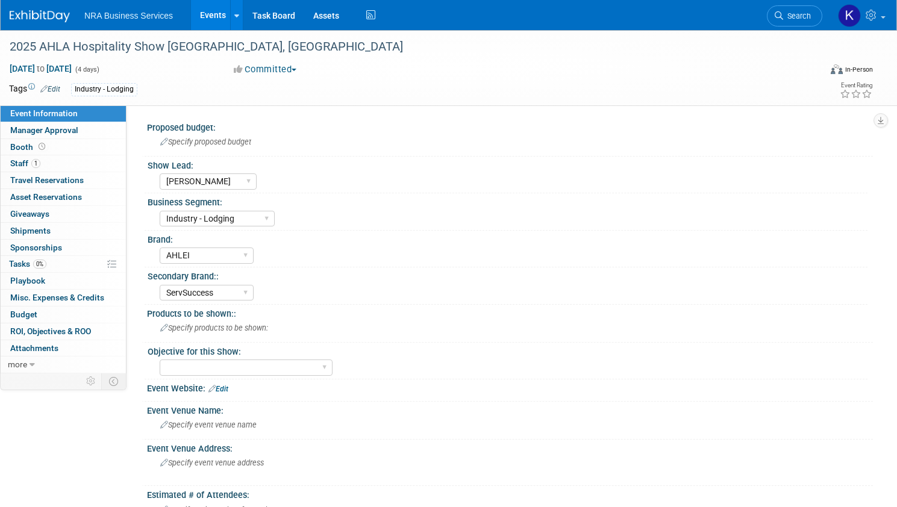
select select "[PERSON_NAME]"
select select "Industry - Lodging"
select select "AHLEI"
select select "ServSuccess"
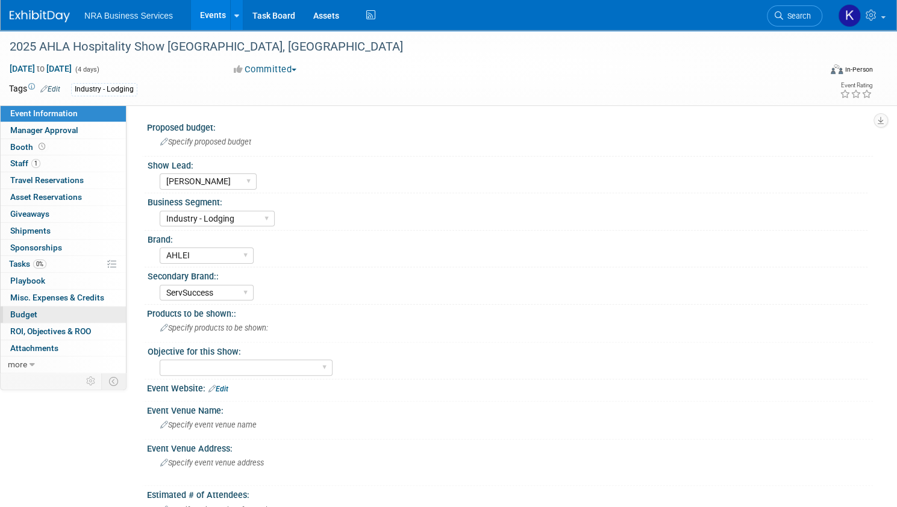
click at [37, 313] on span "Budget" at bounding box center [23, 315] width 27 height 10
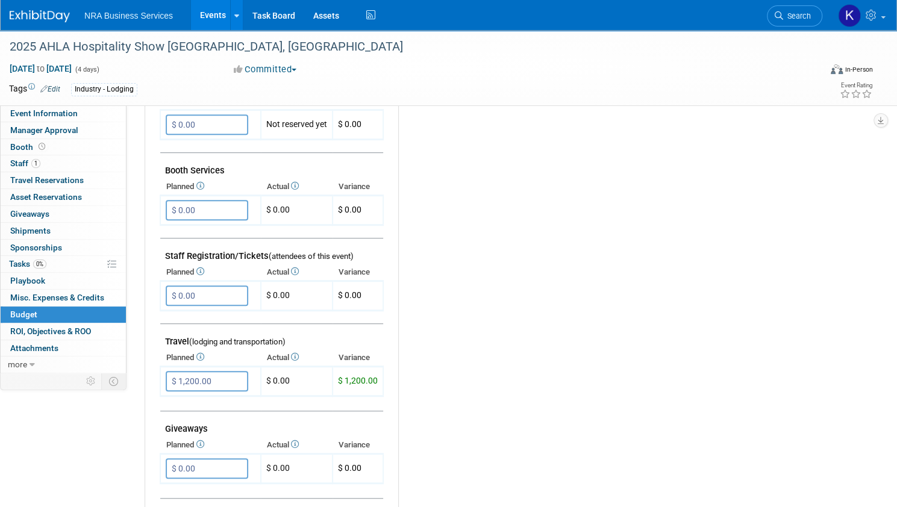
scroll to position [301, 0]
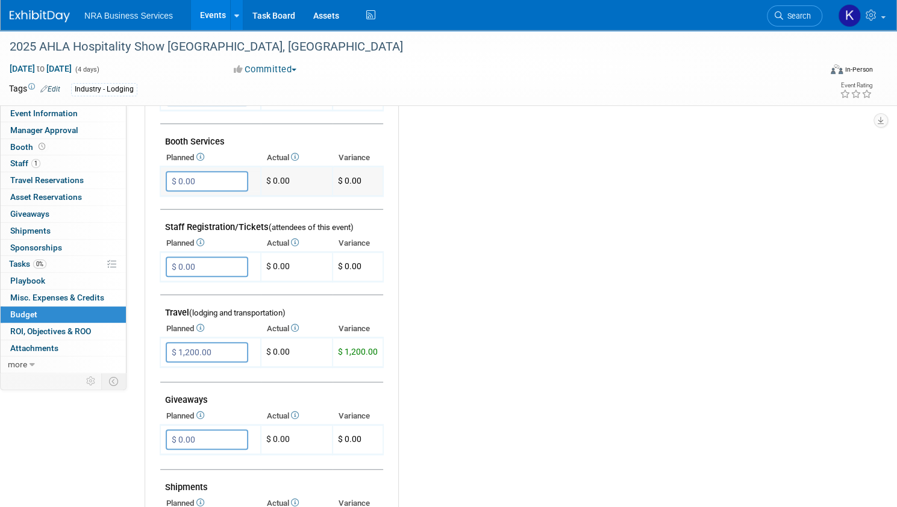
click at [240, 174] on input "$ 0.00" at bounding box center [207, 181] width 83 height 20
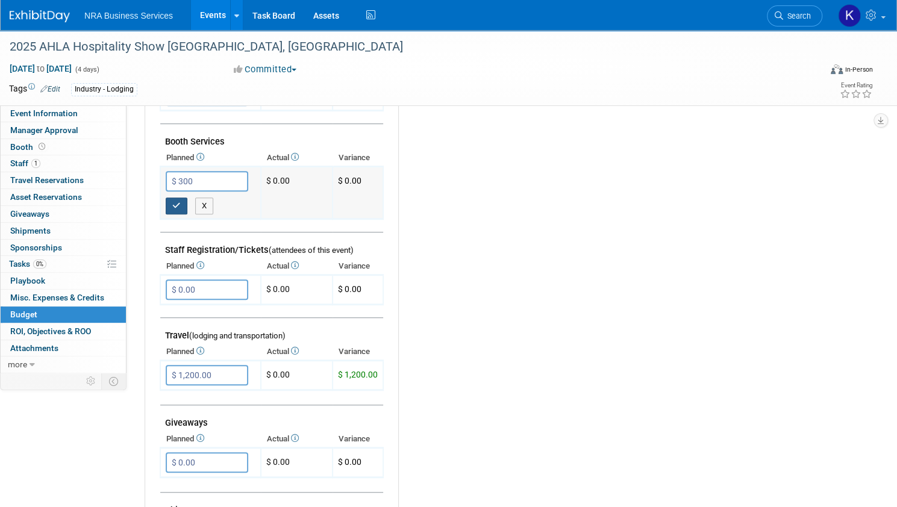
type input "$ 300.00"
click at [181, 203] on icon "button" at bounding box center [176, 206] width 8 height 8
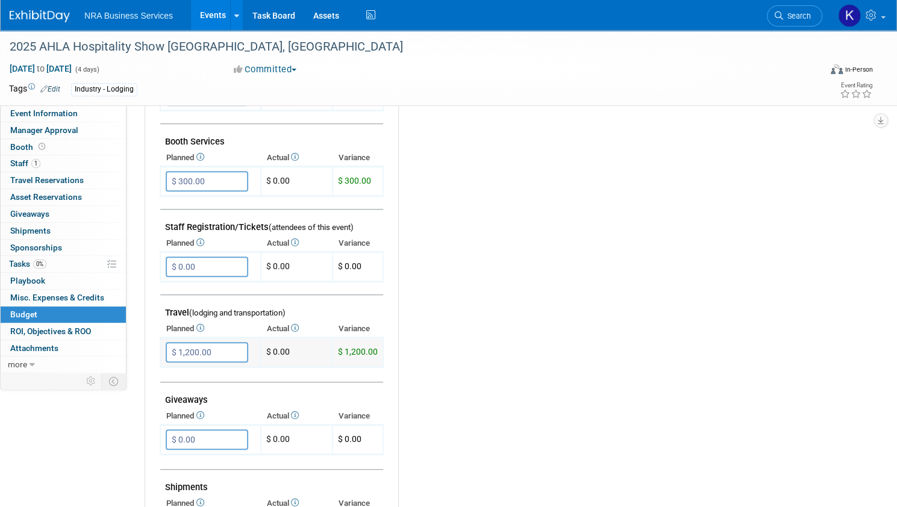
click at [231, 351] on input "$ 1,200.00" at bounding box center [207, 352] width 83 height 20
click at [231, 350] on input "$ 1,200.00" at bounding box center [207, 352] width 83 height 20
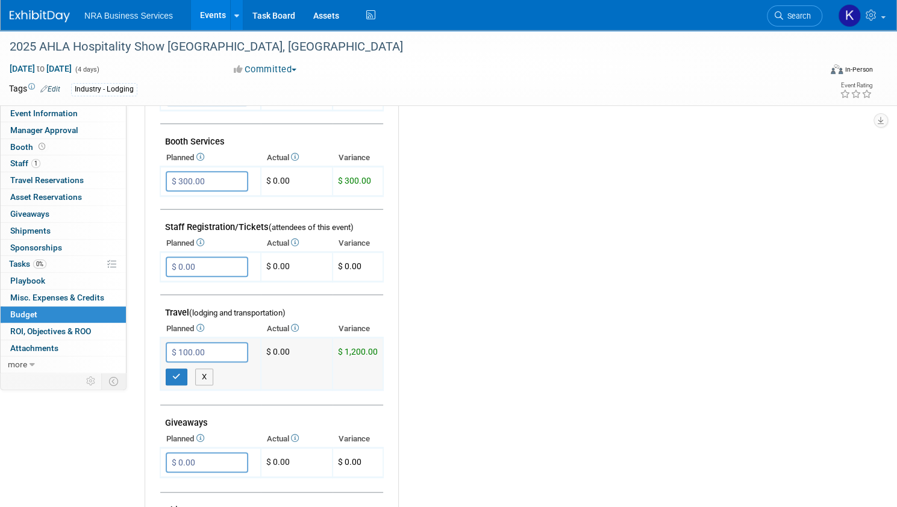
type input "$ 1,400.00"
click at [181, 376] on icon "button" at bounding box center [176, 377] width 8 height 8
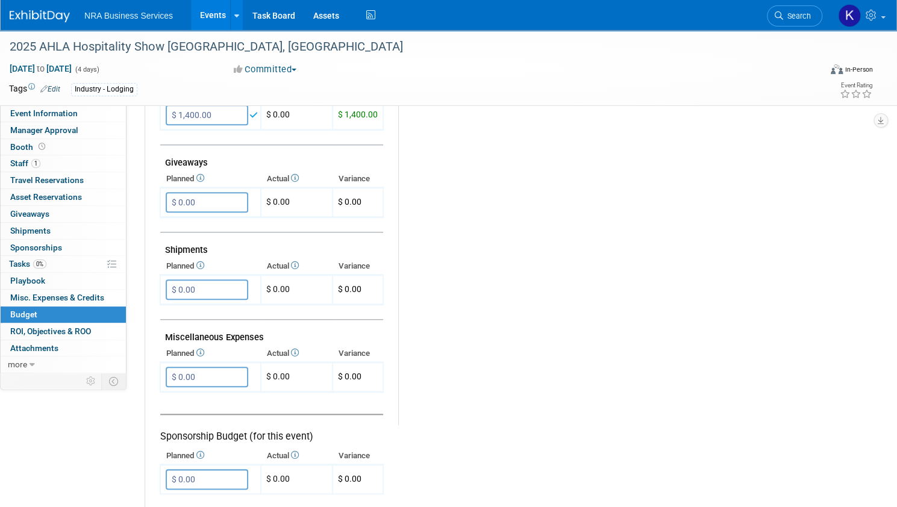
scroll to position [542, 0]
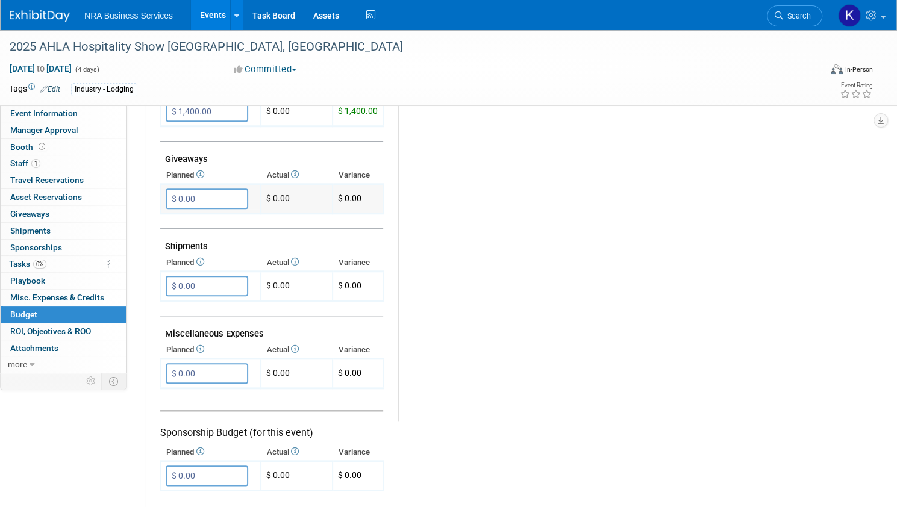
click at [233, 200] on input "$ 0.00" at bounding box center [207, 199] width 83 height 20
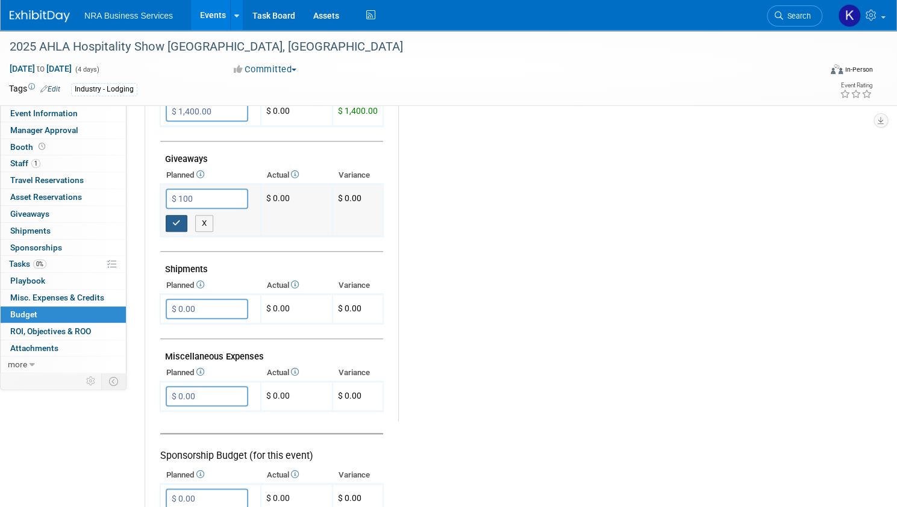
type input "$ 100.00"
click at [187, 217] on button "button" at bounding box center [177, 223] width 22 height 17
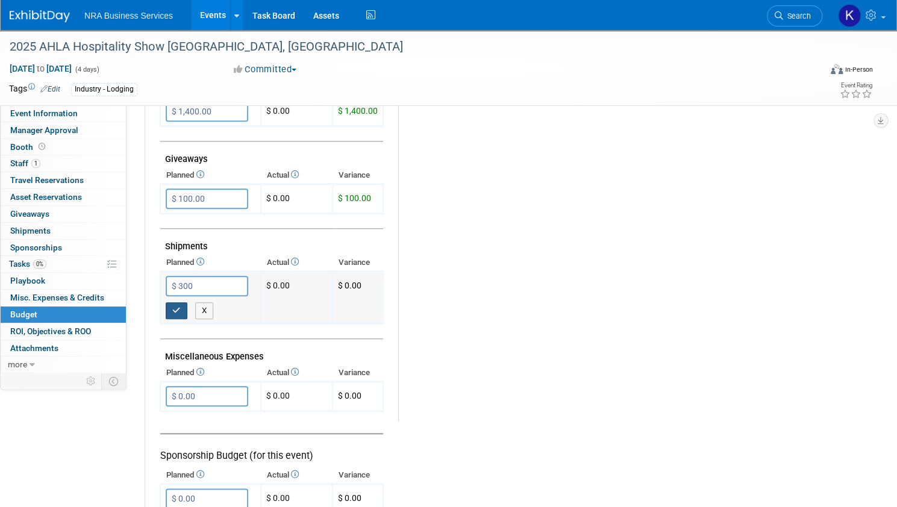
type input "$ 300.00"
click at [181, 309] on icon "button" at bounding box center [176, 311] width 8 height 8
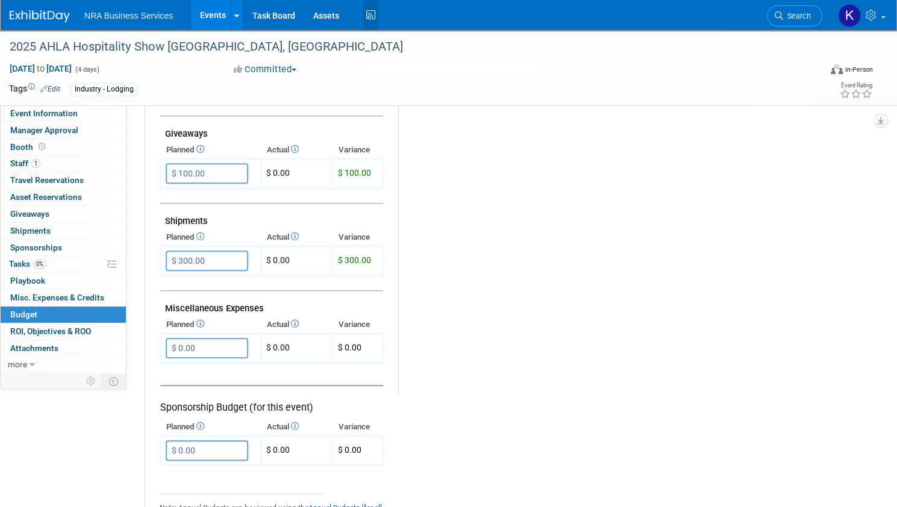
scroll to position [529, 0]
